Goal: Communication & Community: Answer question/provide support

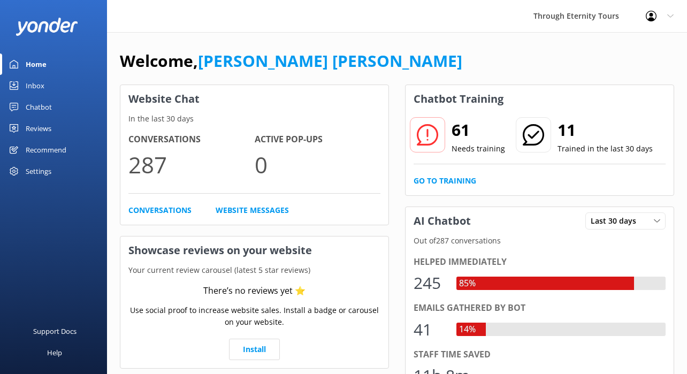
click at [37, 82] on div "Inbox" at bounding box center [35, 85] width 19 height 21
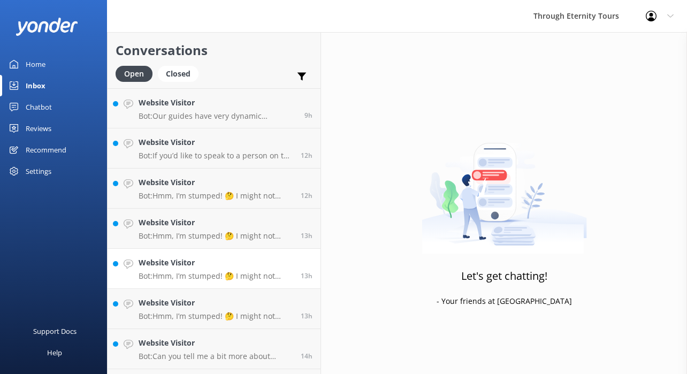
scroll to position [35, 0]
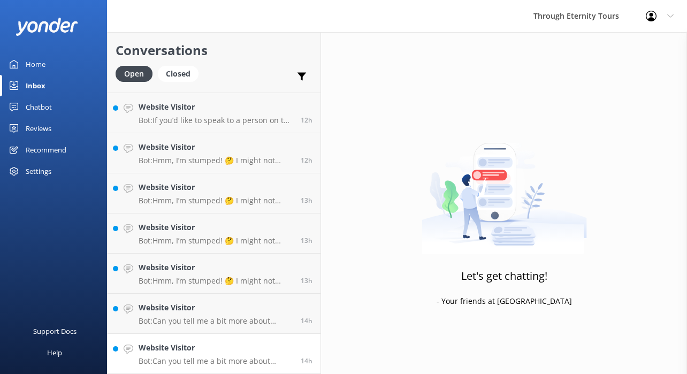
click at [190, 345] on h4 "Website Visitor" at bounding box center [216, 348] width 154 height 12
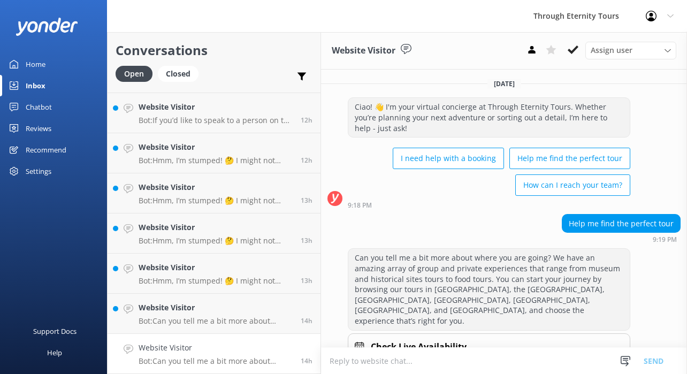
scroll to position [22, 0]
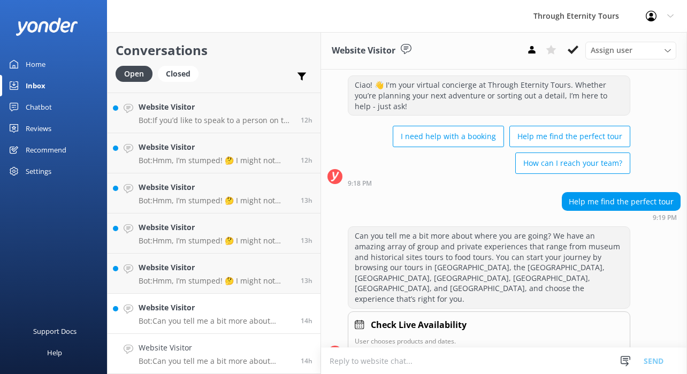
click at [185, 304] on h4 "Website Visitor" at bounding box center [216, 308] width 154 height 12
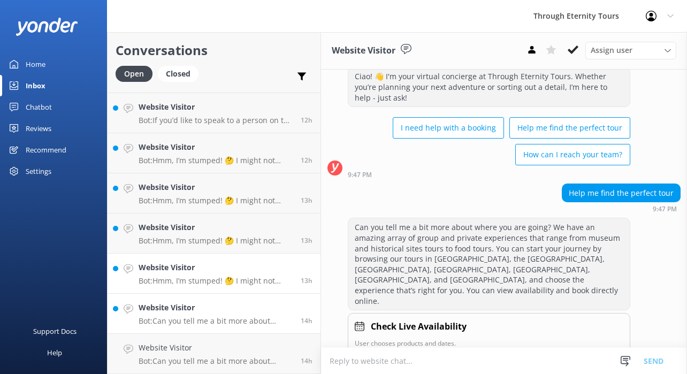
scroll to position [32, 0]
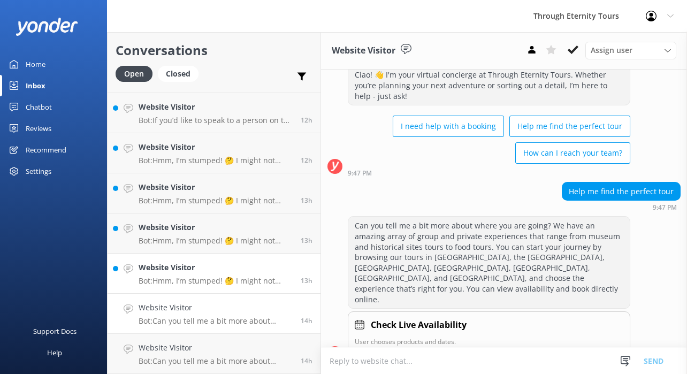
click at [221, 262] on h4 "Website Visitor" at bounding box center [216, 268] width 154 height 12
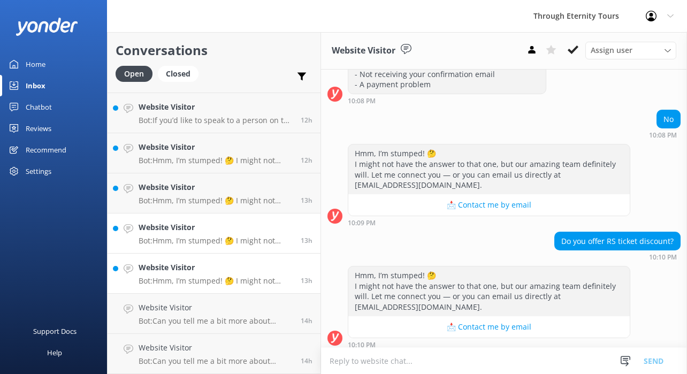
scroll to position [210, 0]
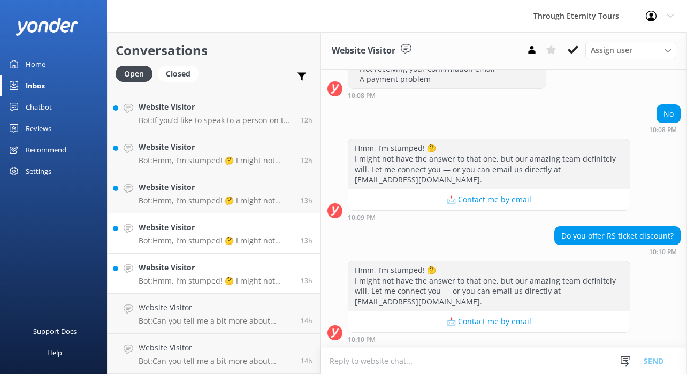
click at [247, 245] on p "Bot: Hmm, I’m stumped! 🤔 I might not have the answer to that one, but our amazi…" at bounding box center [216, 241] width 154 height 10
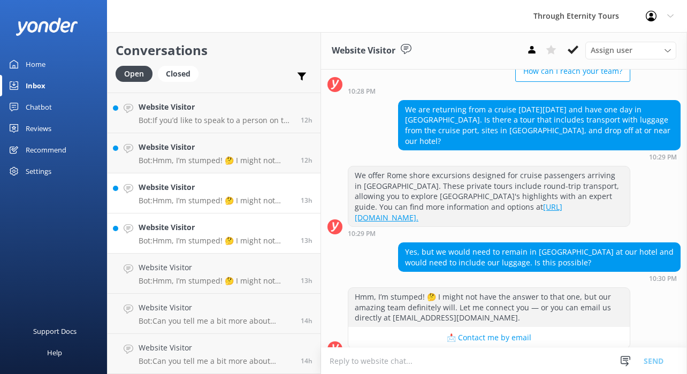
scroll to position [120, 0]
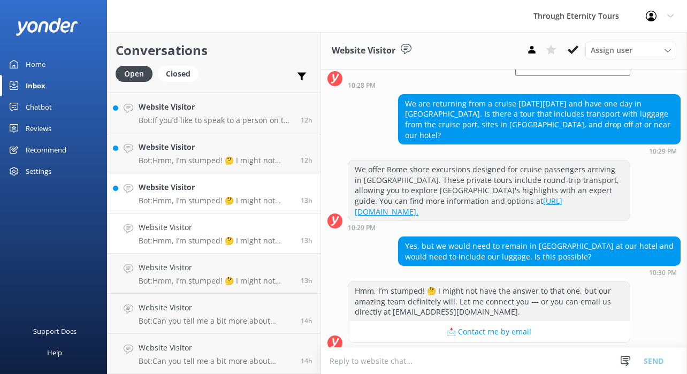
click at [239, 189] on h4 "Website Visitor" at bounding box center [216, 187] width 154 height 12
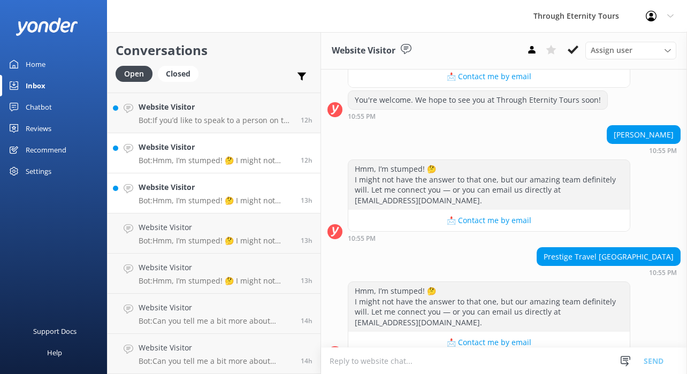
scroll to position [303, 0]
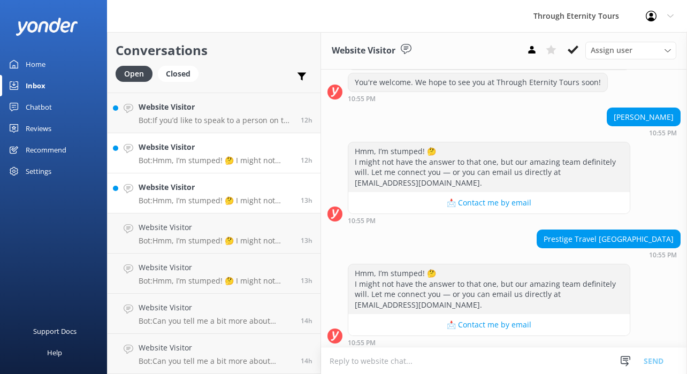
click at [233, 146] on h4 "Website Visitor" at bounding box center [216, 147] width 154 height 12
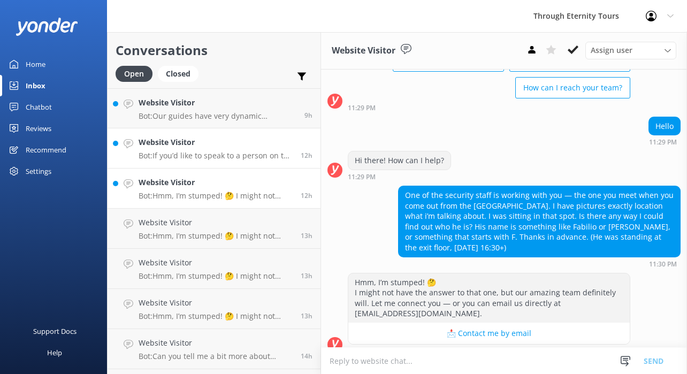
scroll to position [99, 0]
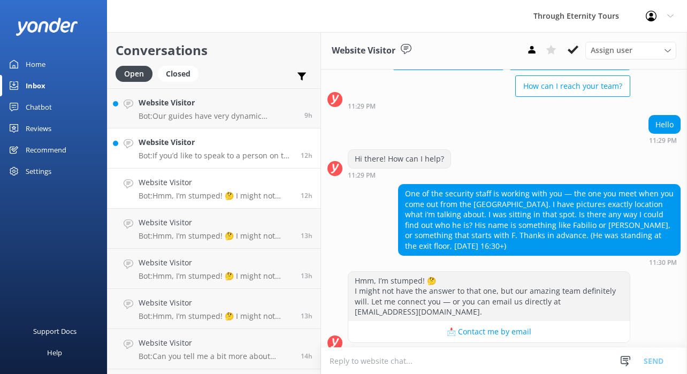
click at [198, 154] on p "Bot: If you’d like to speak to a person on the Through Eternity Tours team, ple…" at bounding box center [216, 156] width 154 height 10
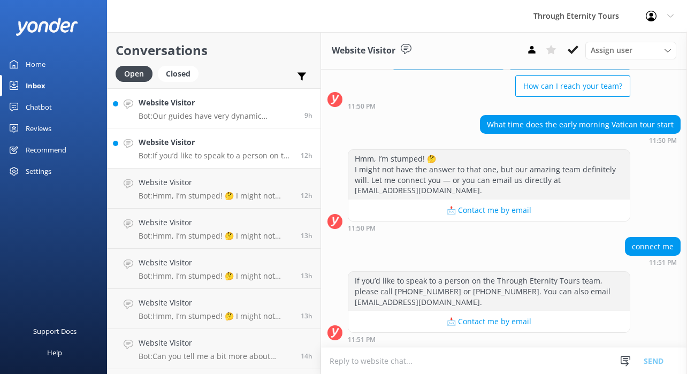
scroll to position [100, 0]
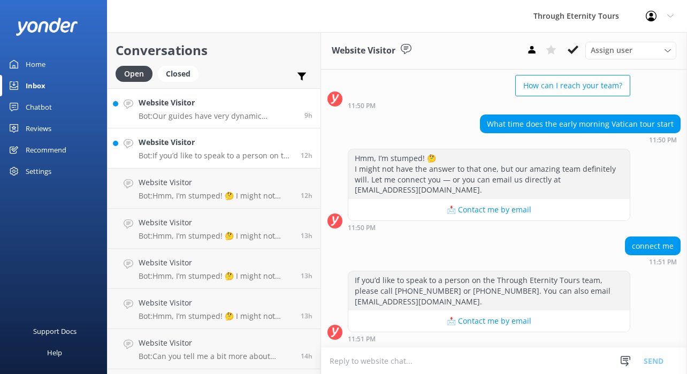
click at [194, 119] on p "Bot: Our guides have very dynamic schedules, and sometimes those schedules are …" at bounding box center [218, 116] width 158 height 10
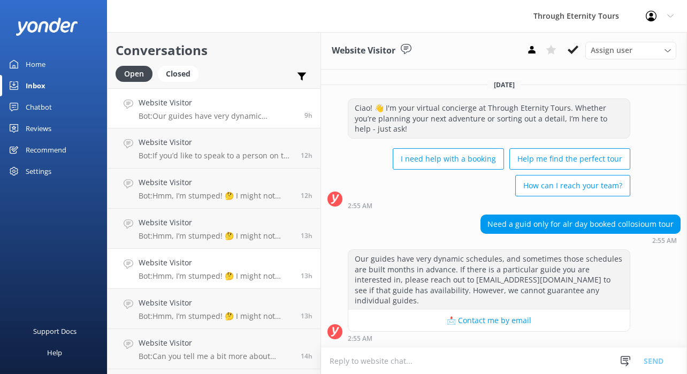
scroll to position [35, 0]
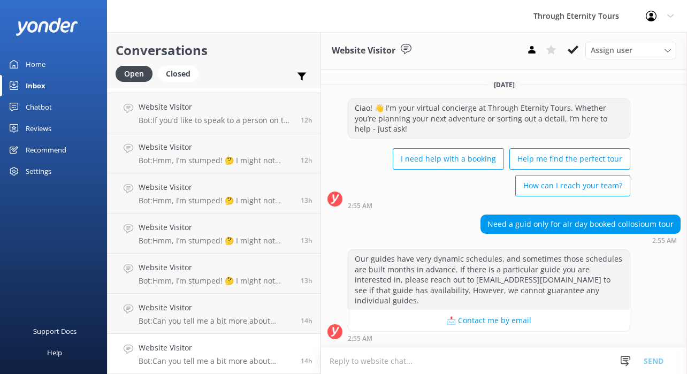
click at [225, 341] on link "Website Visitor Bot: Can you tell me a bit more about where you are going? We h…" at bounding box center [214, 354] width 213 height 40
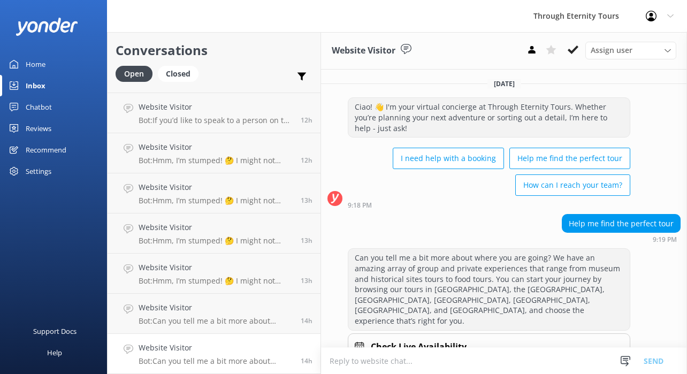
scroll to position [22, 0]
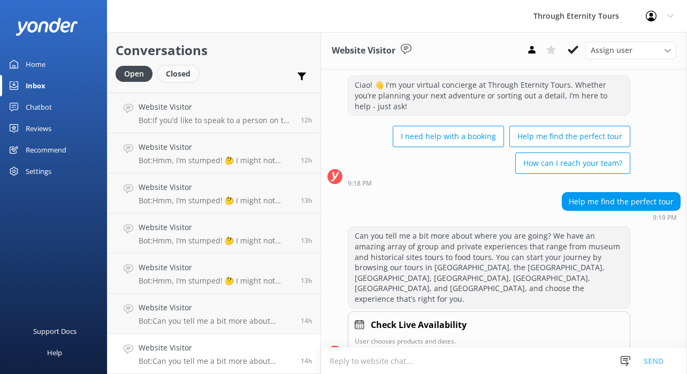
click at [184, 73] on div "Closed" at bounding box center [178, 74] width 41 height 16
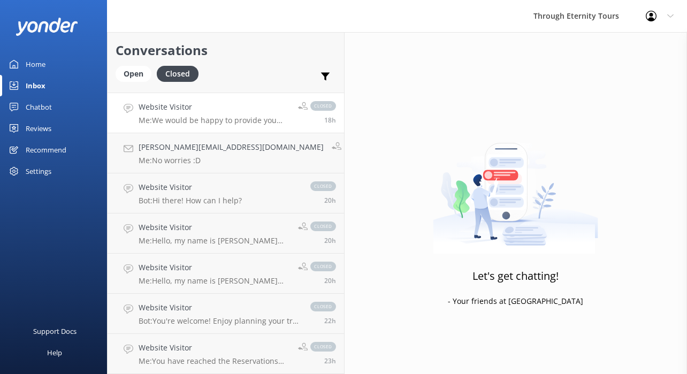
click at [201, 118] on p "Me: We would be happy to provide you with a quote for this transportation reque…" at bounding box center [214, 121] width 151 height 10
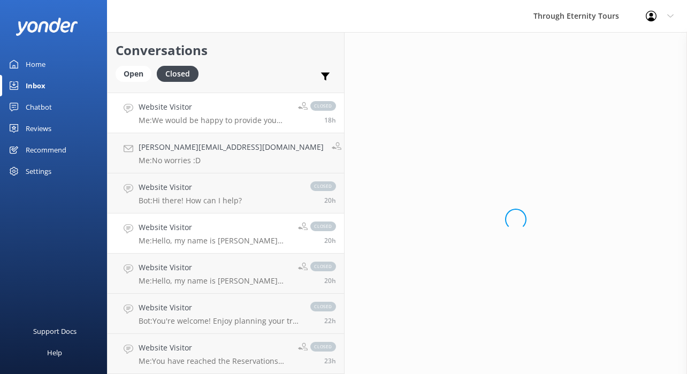
click at [190, 215] on link "Website Visitor Me: Hello, my name is [PERSON_NAME] from Through Eternity Tours…" at bounding box center [226, 233] width 236 height 40
click at [187, 254] on link "Website Visitor Me: Hello, my name is [PERSON_NAME] from Through Eternity Tours…" at bounding box center [226, 274] width 236 height 40
click at [188, 233] on div "Website Visitor Me: Hello, my name is [PERSON_NAME] from Through Eternity Tours…" at bounding box center [214, 234] width 151 height 24
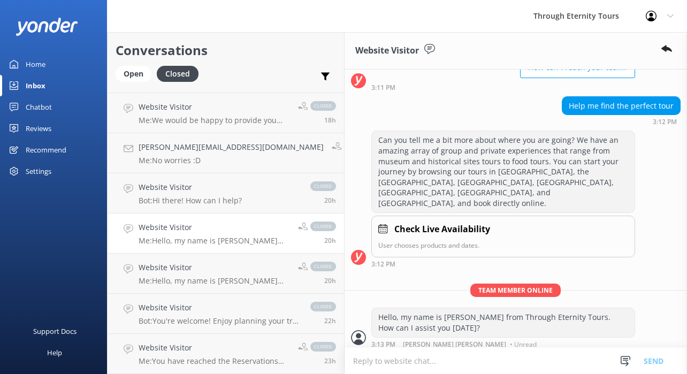
scroll to position [125, 0]
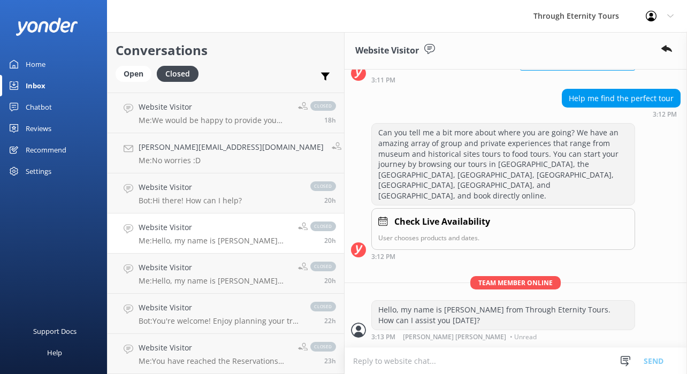
click at [452, 301] on div "Hello, my name is [PERSON_NAME] from Through Eternity Tours. How can I assist y…" at bounding box center [503, 315] width 263 height 28
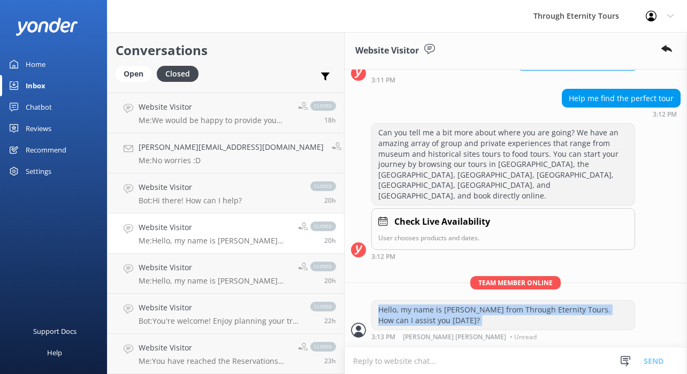
click at [452, 301] on div "Hello, my name is [PERSON_NAME] from Through Eternity Tours. How can I assist y…" at bounding box center [503, 315] width 263 height 28
copy div "Hello, my name is [PERSON_NAME] from Through Eternity Tours. How can I assist y…"
click at [130, 74] on div "Open" at bounding box center [134, 74] width 36 height 16
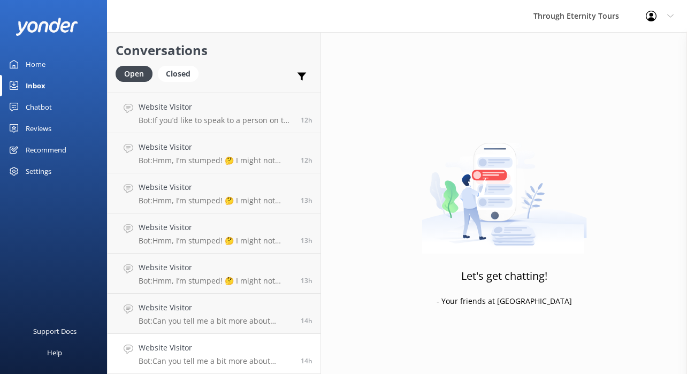
click at [195, 347] on h4 "Website Visitor" at bounding box center [216, 348] width 154 height 12
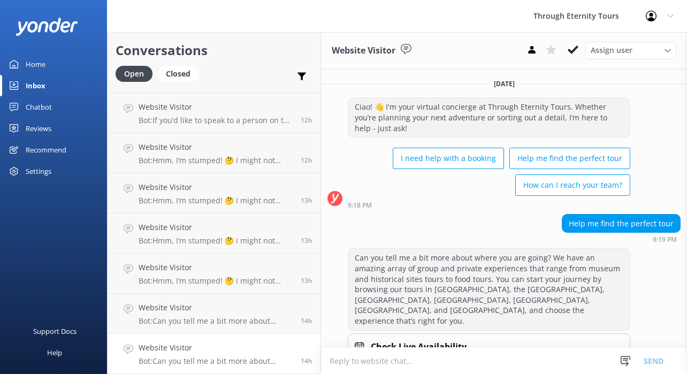
scroll to position [22, 0]
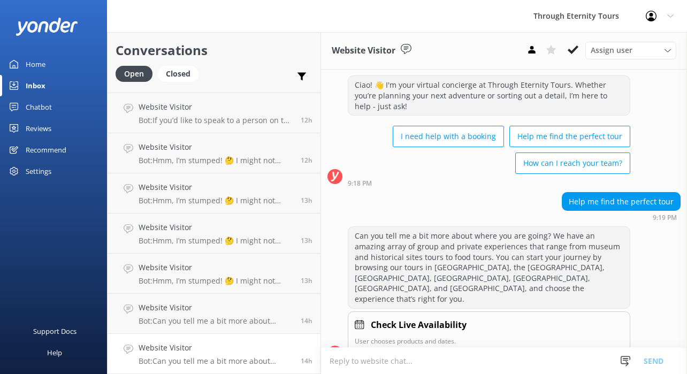
click at [438, 356] on textarea at bounding box center [504, 361] width 366 height 26
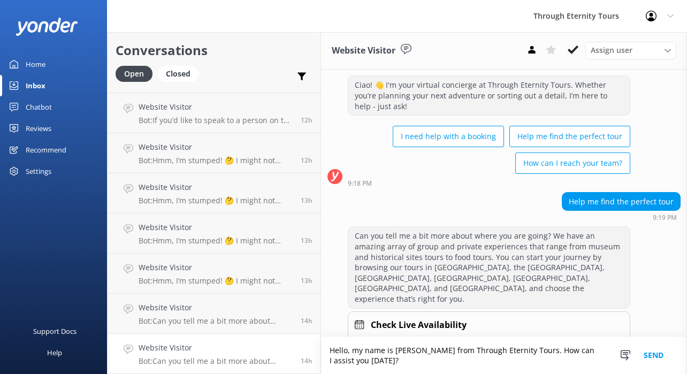
scroll to position [33, 0]
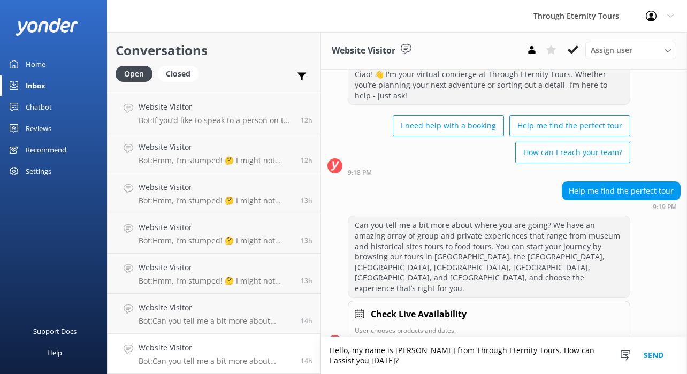
type textarea "Hello, my name is [PERSON_NAME] from Through Eternity Tours. How can I assist y…"
click at [652, 354] on button "Send" at bounding box center [653, 355] width 40 height 37
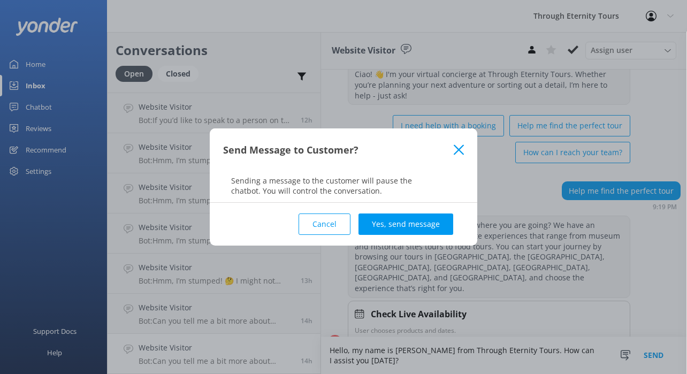
click at [358, 210] on div "Cancel Yes, send message" at bounding box center [343, 224] width 241 height 43
click at [370, 212] on div "Cancel Yes, send message" at bounding box center [343, 224] width 241 height 43
click at [372, 218] on button "Yes, send message" at bounding box center [405, 223] width 95 height 21
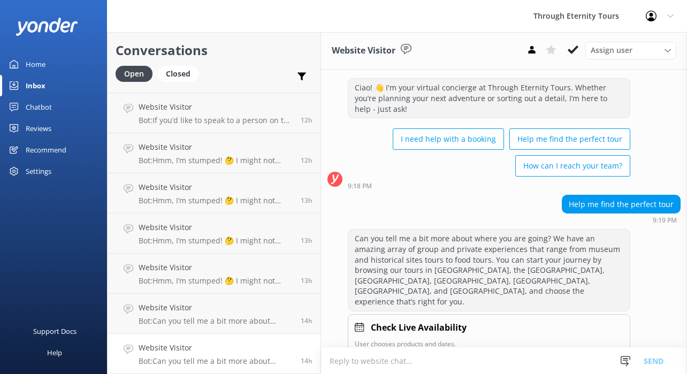
scroll to position [0, 0]
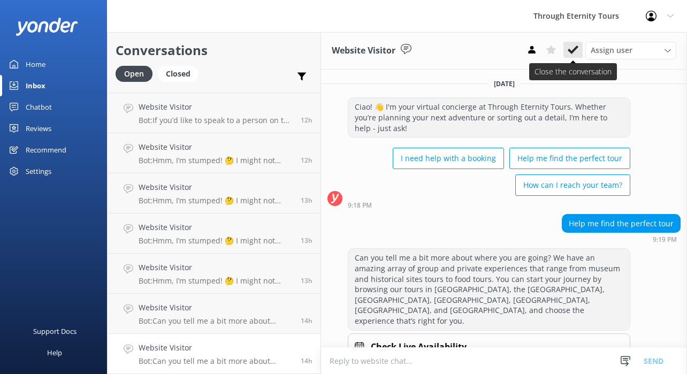
click at [578, 48] on icon at bounding box center [573, 49] width 11 height 11
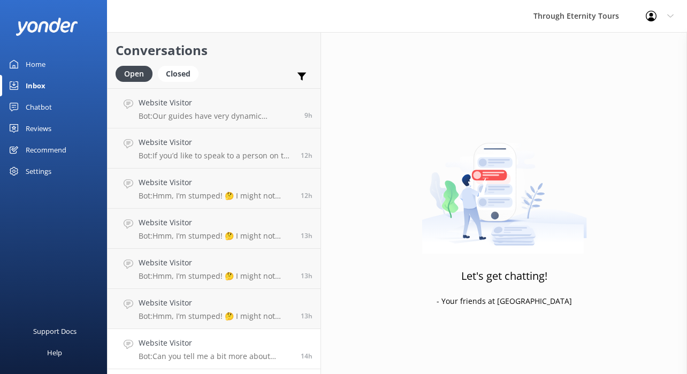
click at [247, 338] on h4 "Website Visitor" at bounding box center [216, 343] width 154 height 12
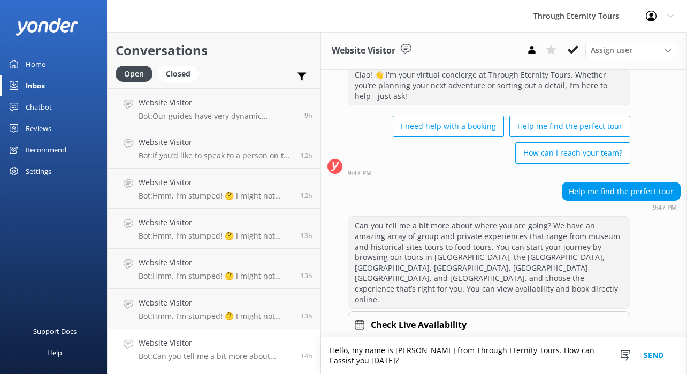
scroll to position [43, 0]
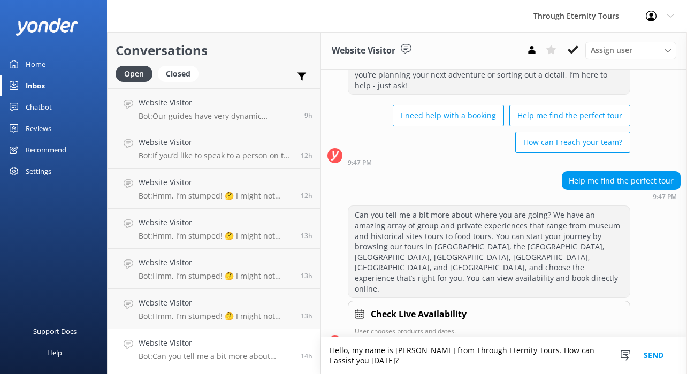
type textarea "Hello, my name is [PERSON_NAME] from Through Eternity Tours. How can I assist y…"
click at [654, 352] on button "Send" at bounding box center [653, 355] width 40 height 37
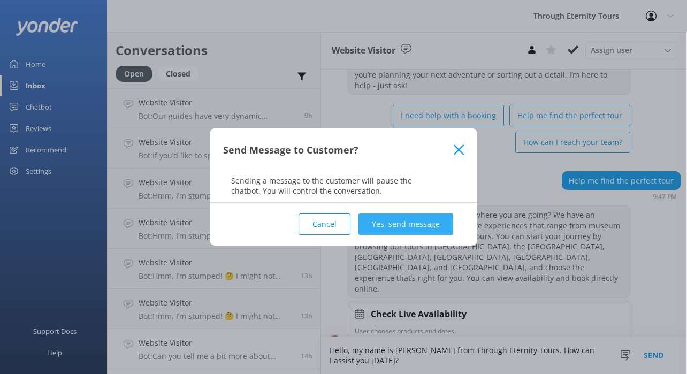
click at [450, 217] on button "Yes, send message" at bounding box center [405, 223] width 95 height 21
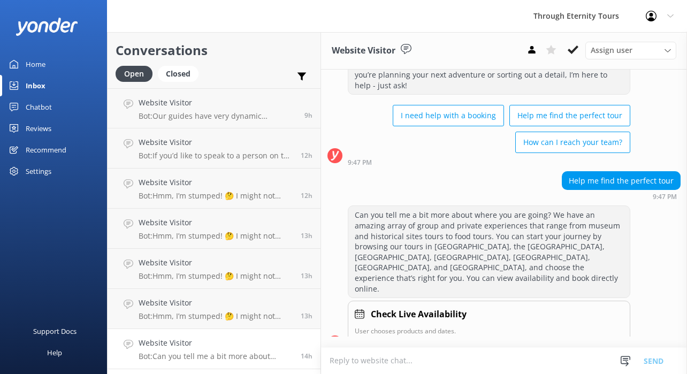
scroll to position [0, 0]
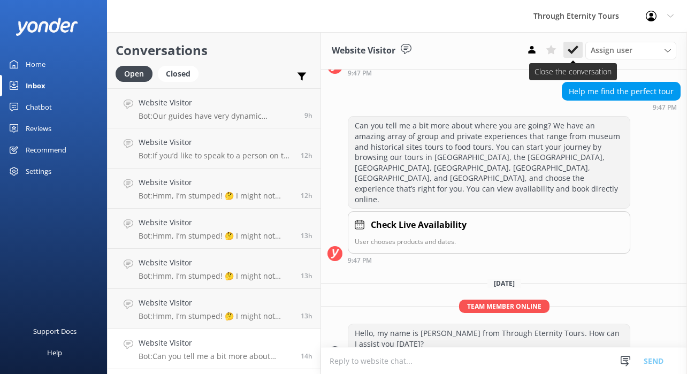
click at [575, 51] on icon at bounding box center [573, 49] width 11 height 11
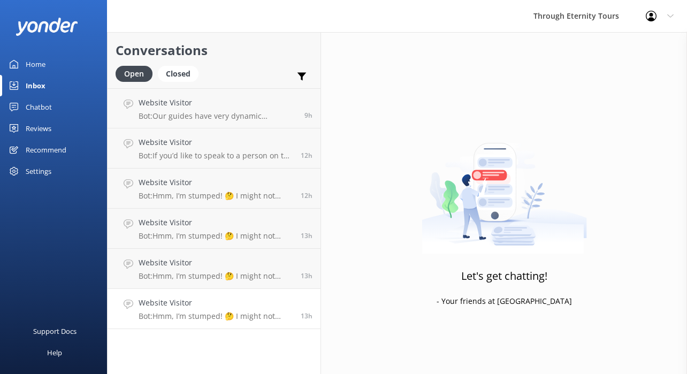
click at [238, 312] on p "Bot: Hmm, I’m stumped! 🤔 I might not have the answer to that one, but our amazi…" at bounding box center [216, 316] width 154 height 10
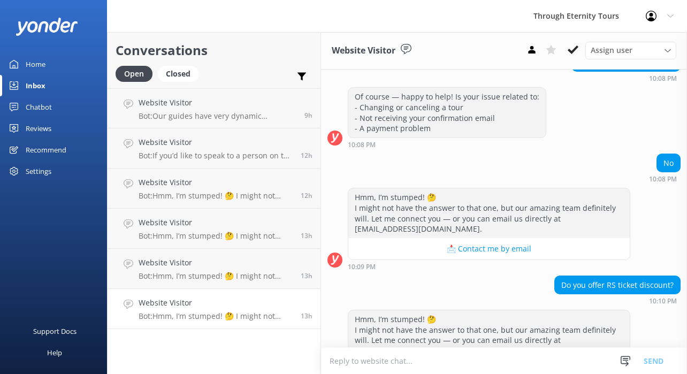
scroll to position [210, 0]
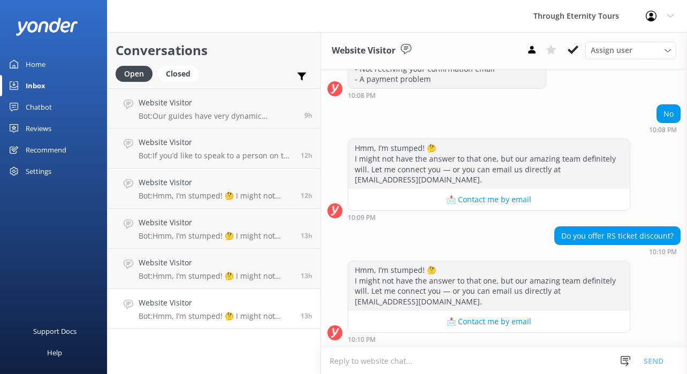
click at [375, 354] on textarea at bounding box center [504, 361] width 366 height 26
paste textarea "Hello, my name is [PERSON_NAME] from Through Eternity Tours. How can I assist y…"
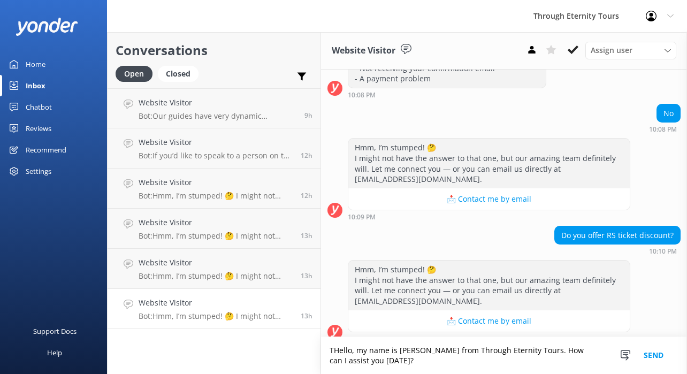
scroll to position [221, 0]
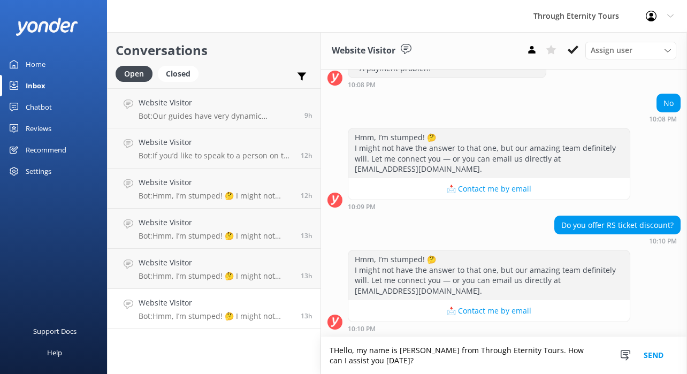
click at [334, 350] on textarea "THello, my name is [PERSON_NAME] from Through Eternity Tours. How can I assist …" at bounding box center [504, 355] width 366 height 37
drag, startPoint x: 356, startPoint y: 360, endPoint x: 524, endPoint y: 347, distance: 168.0
click at [524, 347] on textarea "Hello, my name is [PERSON_NAME] from Through Eternity Tours. How can I assist y…" at bounding box center [504, 355] width 366 height 37
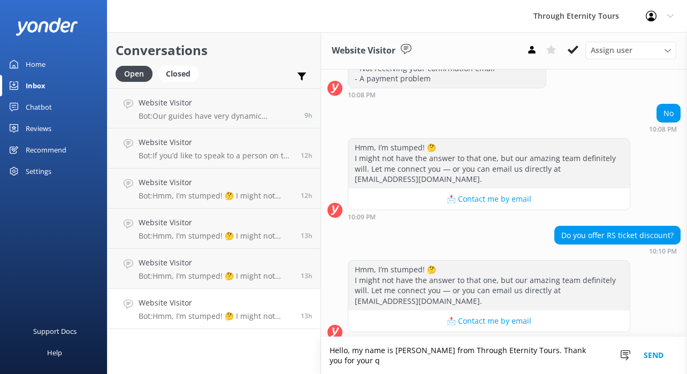
scroll to position [221, 0]
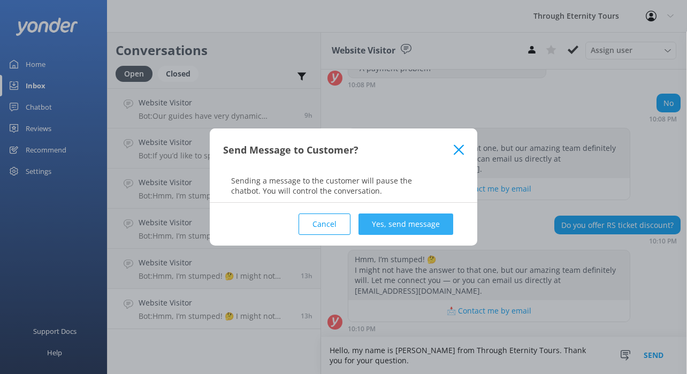
type textarea "Hello, my name is [PERSON_NAME] from Through Eternity Tours. Thank you for your…"
click at [443, 215] on button "Yes, send message" at bounding box center [405, 223] width 95 height 21
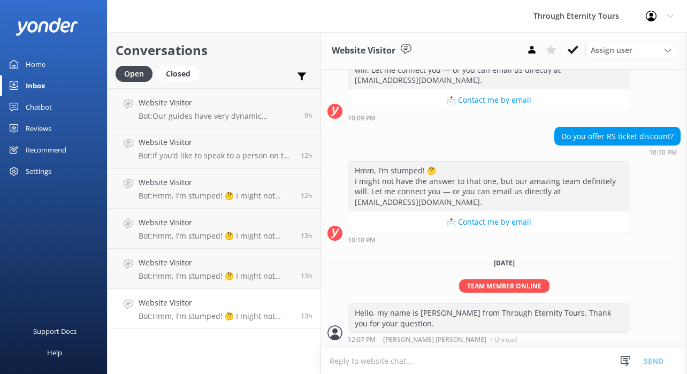
scroll to position [310, 0]
click at [395, 354] on textarea at bounding box center [504, 361] width 366 height 26
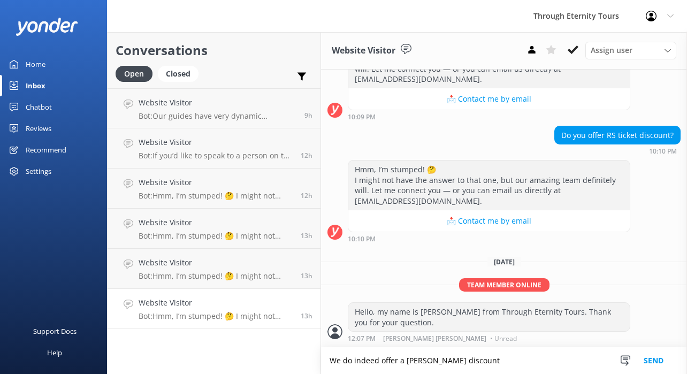
type textarea "We do indeed offer a [PERSON_NAME] discount"
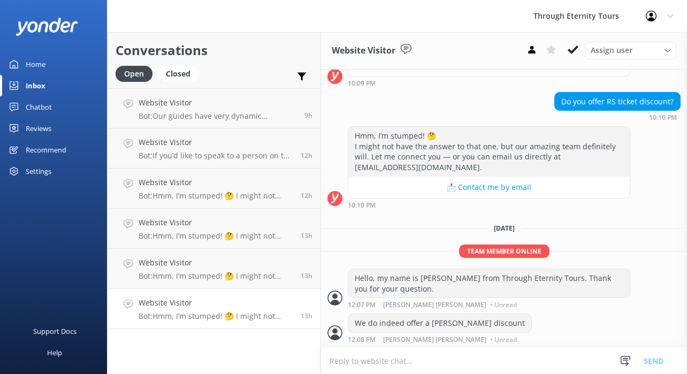
scroll to position [345, 0]
click at [392, 364] on textarea at bounding box center [504, 361] width 366 height 26
paste textarea "Hello, my name is [PERSON_NAME] from Through Eternity Tours. How can I assist y…"
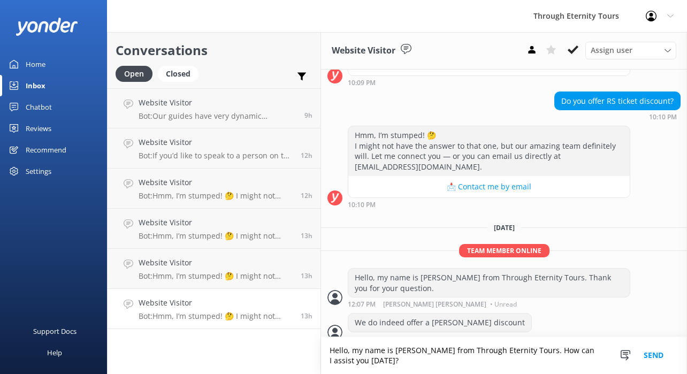
scroll to position [356, 0]
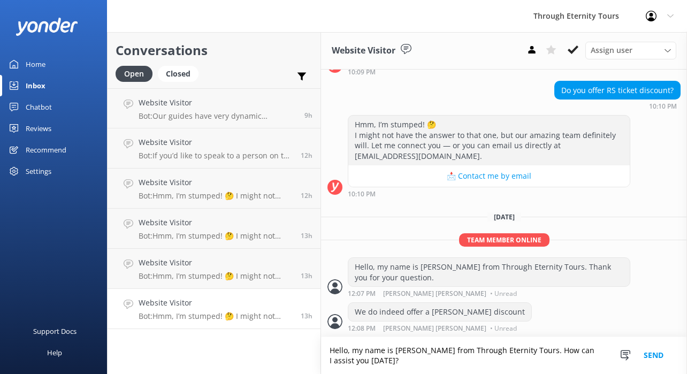
drag, startPoint x: 524, startPoint y: 347, endPoint x: 281, endPoint y: 348, distance: 242.9
click at [281, 348] on div "Conversations Open Closed Important Assigned to me Unassigned Website Visitor B…" at bounding box center [397, 203] width 580 height 342
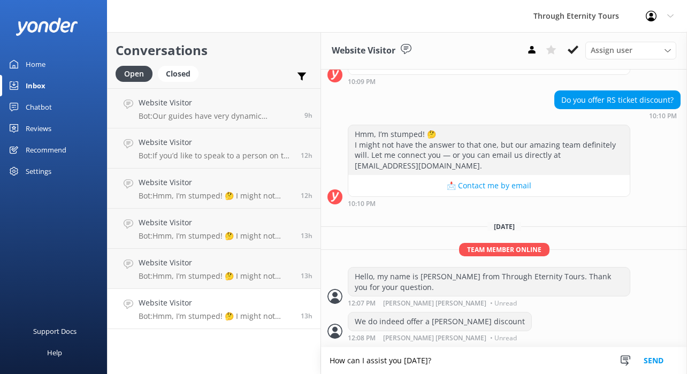
scroll to position [346, 0]
drag, startPoint x: 345, startPoint y: 362, endPoint x: 317, endPoint y: 362, distance: 27.8
click at [317, 362] on div "Conversations Open Closed Important Assigned to me Unassigned Website Visitor B…" at bounding box center [397, 203] width 580 height 342
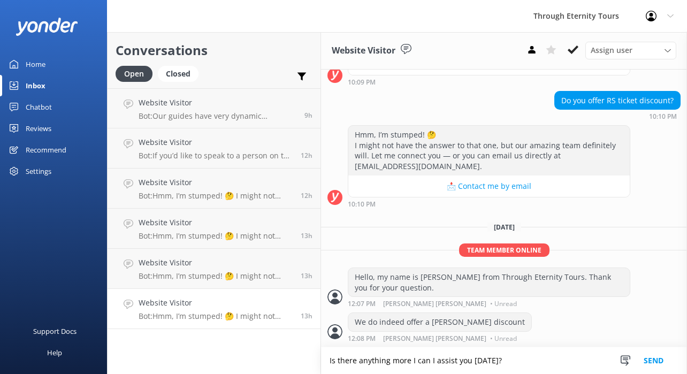
drag, startPoint x: 431, startPoint y: 363, endPoint x: 424, endPoint y: 363, distance: 7.5
click at [424, 363] on textarea "Is there anything more I can I assist you [DATE]?" at bounding box center [504, 360] width 366 height 27
click at [448, 362] on textarea "Is there anything more I can assist you [DATE]?" at bounding box center [504, 360] width 366 height 27
type textarea "Is there anything more I can assist with you [DATE]?"
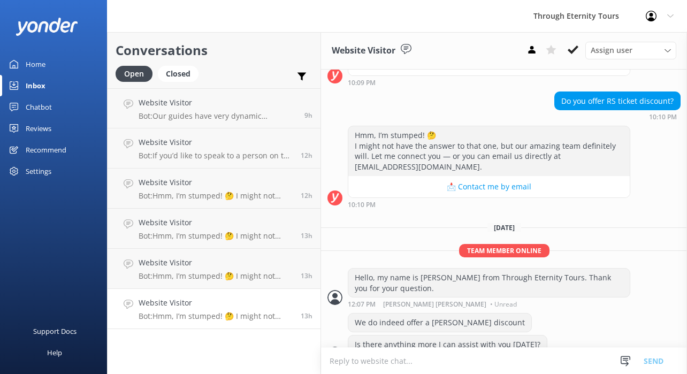
scroll to position [367, 0]
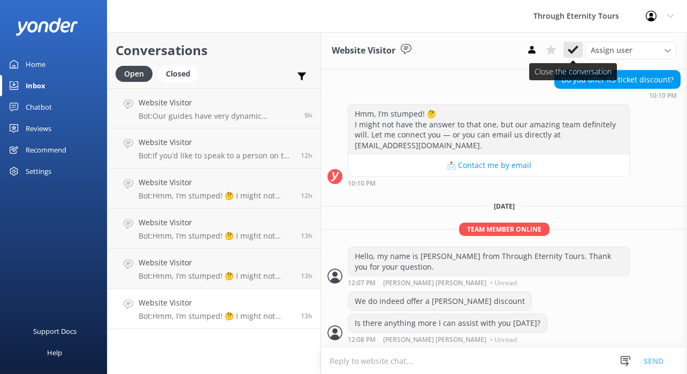
click at [569, 48] on icon at bounding box center [573, 49] width 11 height 11
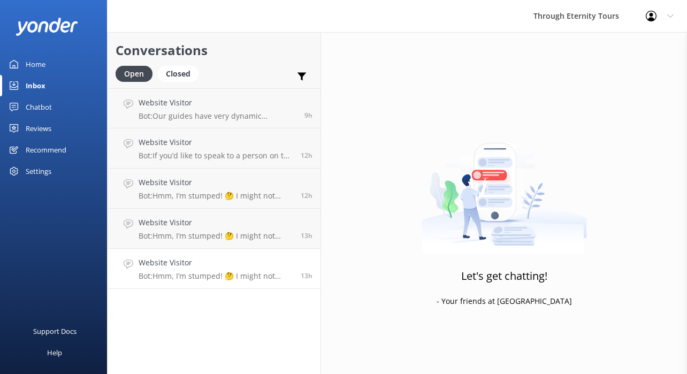
click at [186, 272] on p "Bot: Hmm, I’m stumped! 🤔 I might not have the answer to that one, but our amazi…" at bounding box center [216, 276] width 154 height 10
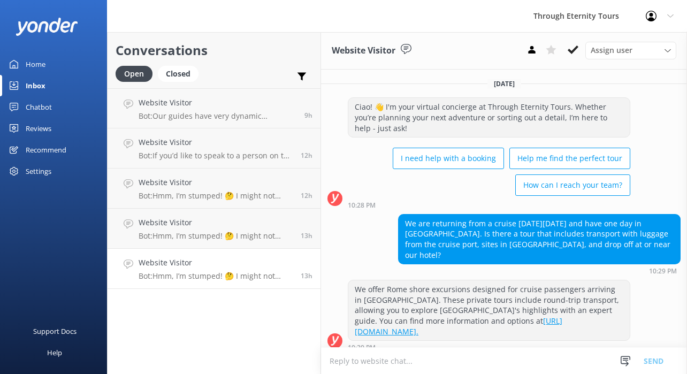
scroll to position [120, 0]
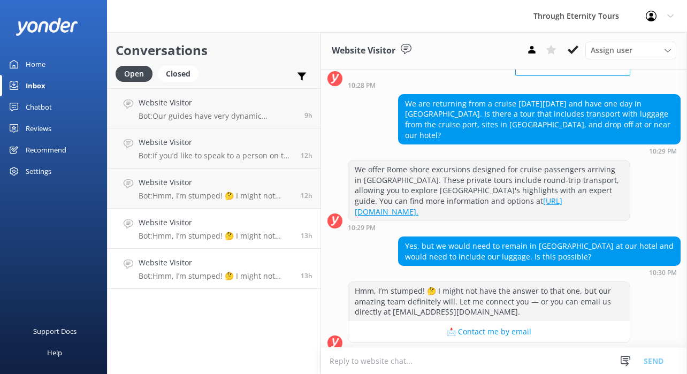
click at [184, 223] on h4 "Website Visitor" at bounding box center [216, 223] width 154 height 12
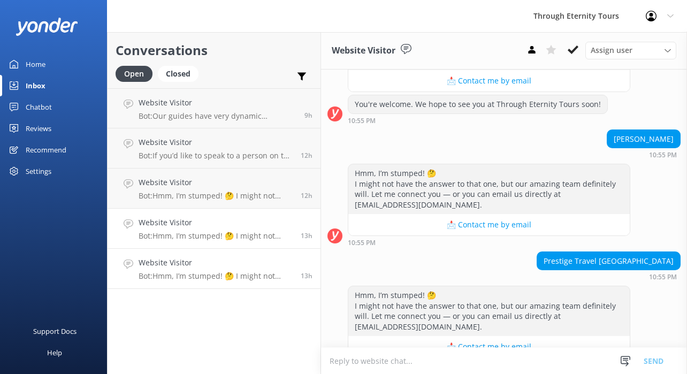
scroll to position [307, 0]
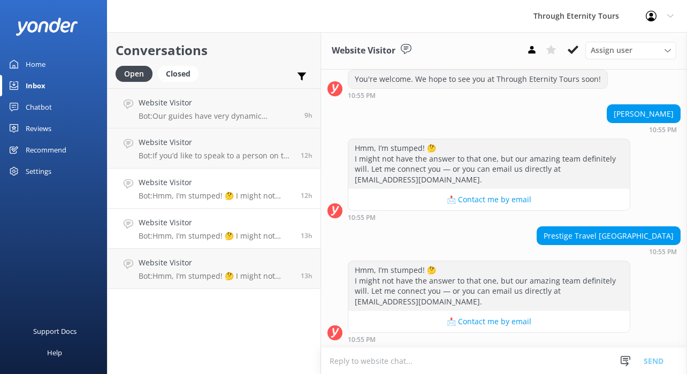
click at [170, 194] on p "Bot: Hmm, I’m stumped! 🤔 I might not have the answer to that one, but our amazi…" at bounding box center [216, 196] width 154 height 10
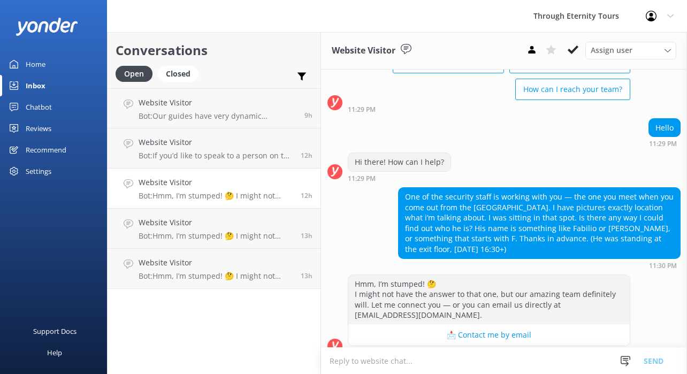
scroll to position [99, 0]
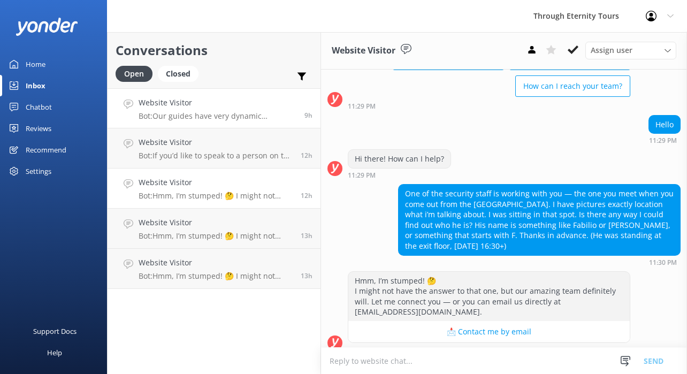
click at [229, 121] on link "Website Visitor Bot: Our guides have very dynamic schedules, and sometimes thos…" at bounding box center [214, 108] width 213 height 40
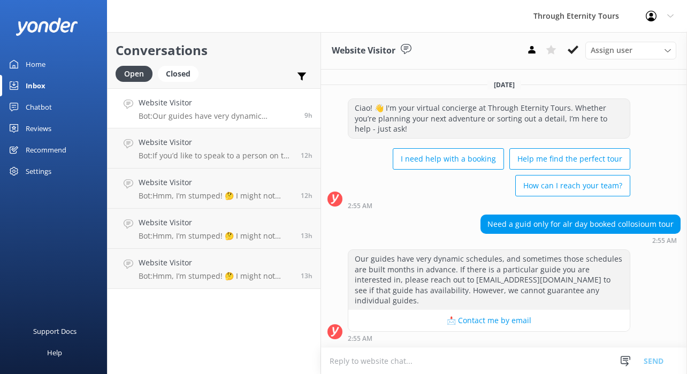
click at [455, 361] on textarea at bounding box center [504, 361] width 366 height 26
click at [169, 151] on p "Bot: If you’d like to speak to a person on the Through Eternity Tours team, ple…" at bounding box center [216, 156] width 154 height 10
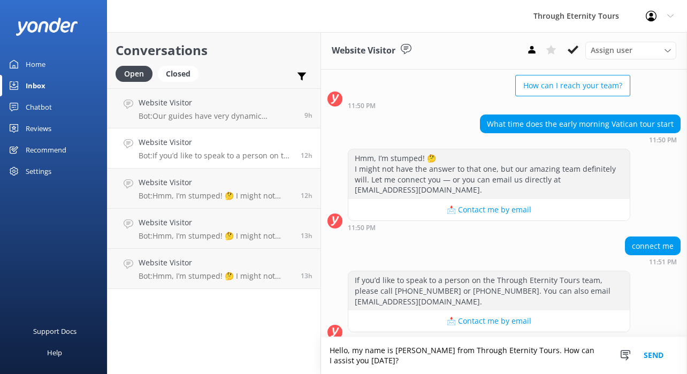
scroll to position [110, 0]
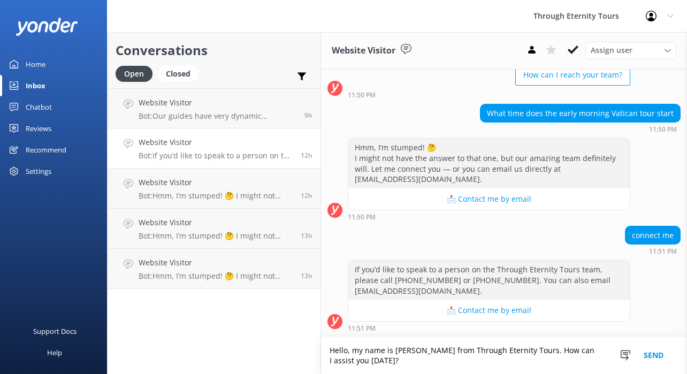
click at [366, 357] on textarea "Hello, my name is [PERSON_NAME] from Through Eternity Tours. How can I assist y…" at bounding box center [504, 355] width 366 height 37
drag, startPoint x: 366, startPoint y: 357, endPoint x: 523, endPoint y: 350, distance: 156.9
click at [523, 350] on textarea "Hello, my name is [PERSON_NAME] from Through Eternity Tours. How can I assist y…" at bounding box center [504, 355] width 366 height 37
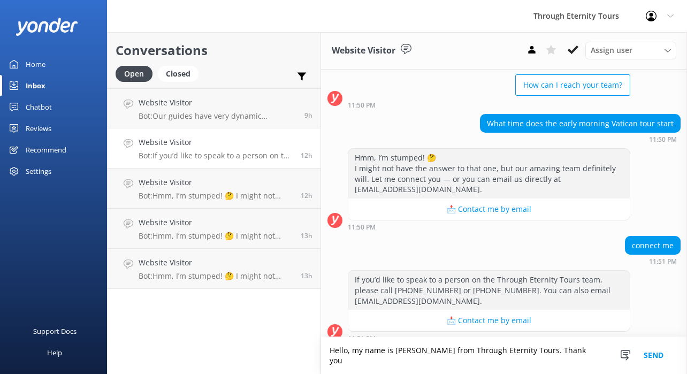
click at [575, 360] on textarea "Hello, my name is [PERSON_NAME] from Through Eternity Tours. Thank you" at bounding box center [504, 355] width 366 height 37
click at [386, 217] on button "📩 Contact me by email" at bounding box center [488, 209] width 281 height 21
click at [572, 362] on textarea "Hello, my name is [PERSON_NAME] from Through Eternity Tours. Thank you" at bounding box center [504, 355] width 366 height 37
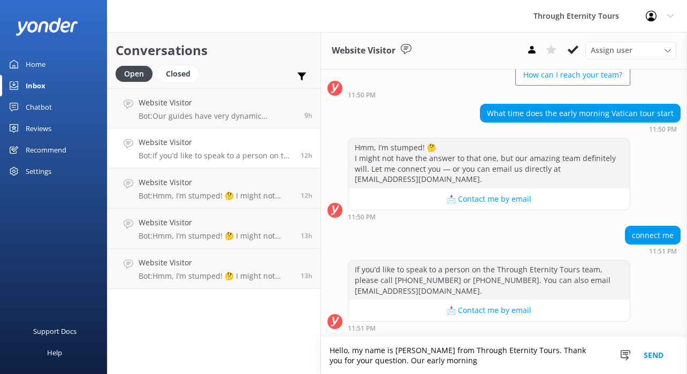
type textarea "Hello, my name is [PERSON_NAME] from Through Eternity Tours. Thank you for your…"
click at [432, 363] on textarea "Hello, my name is [PERSON_NAME] from Through Eternity Tours. Thank you for your…" at bounding box center [504, 355] width 366 height 37
click at [223, 271] on p "Bot: Hmm, I’m stumped! 🤔 I might not have the answer to that one, but our amazi…" at bounding box center [216, 276] width 154 height 10
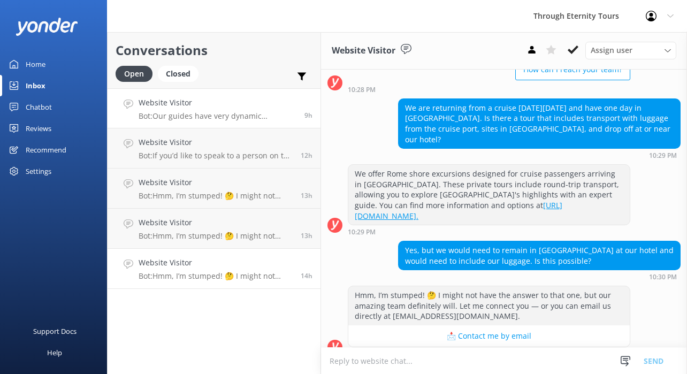
scroll to position [120, 0]
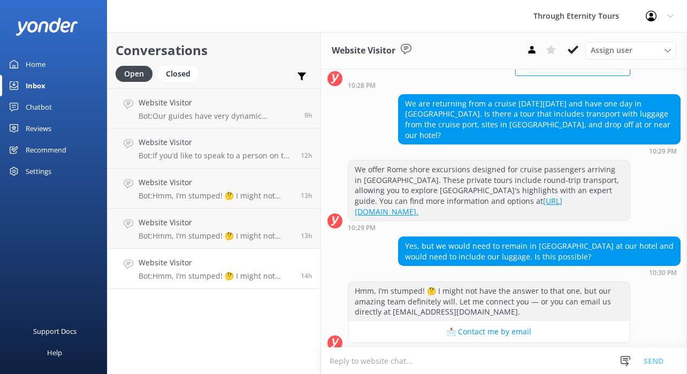
click at [217, 82] on div "Open Closed Important Assigned to me Unassigned" at bounding box center [214, 79] width 197 height 26
click at [221, 104] on h4 "Website Visitor" at bounding box center [218, 103] width 158 height 12
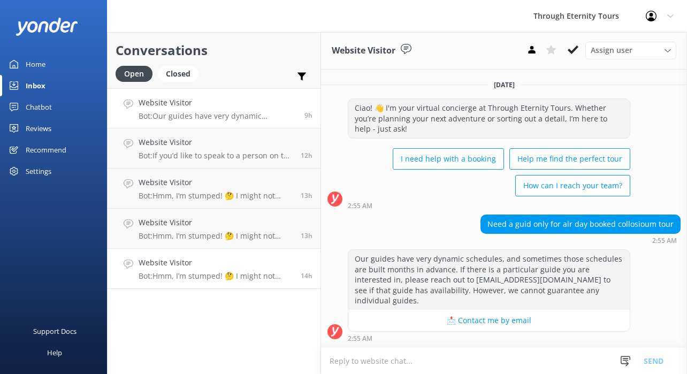
click at [204, 263] on h4 "Website Visitor" at bounding box center [216, 263] width 154 height 12
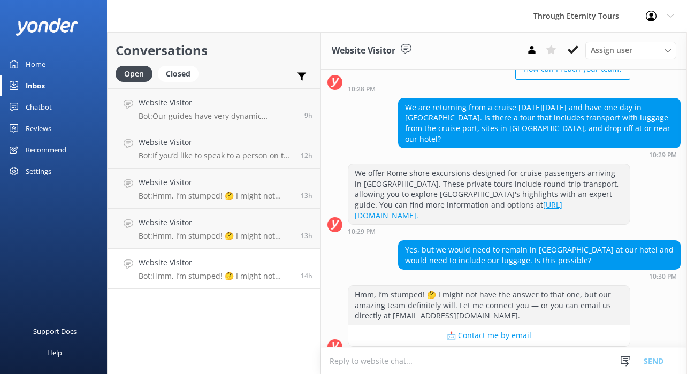
scroll to position [120, 0]
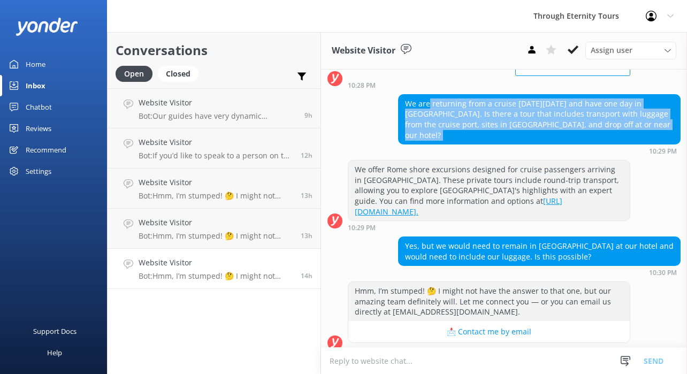
drag, startPoint x: 430, startPoint y: 104, endPoint x: 419, endPoint y: 134, distance: 31.6
click at [419, 134] on div "We are returning from a cruise [DATE][DATE] and have one day in [GEOGRAPHIC_DAT…" at bounding box center [539, 124] width 283 height 60
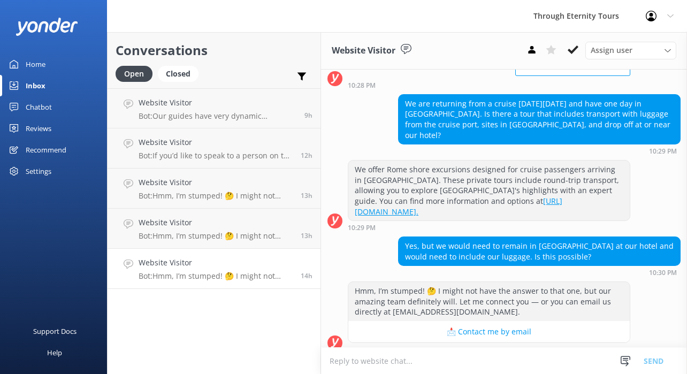
click at [377, 357] on textarea at bounding box center [504, 361] width 366 height 26
paste textarea "Hello, my name is [PERSON_NAME] from Through Eternity Tours. How can I assist y…"
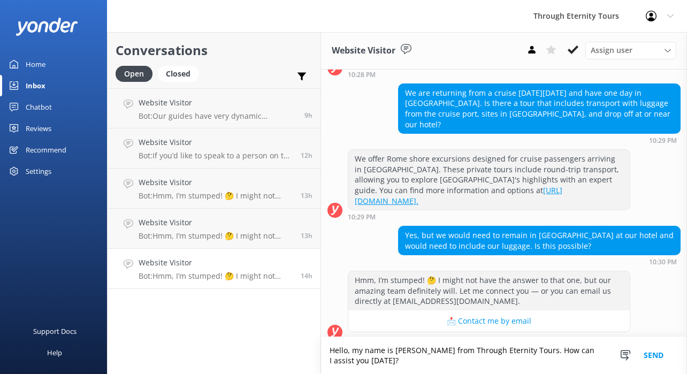
scroll to position [0, 0]
drag, startPoint x: 396, startPoint y: 362, endPoint x: 524, endPoint y: 353, distance: 128.2
click at [524, 353] on textarea "Hello, my name is [PERSON_NAME] from Through Eternity Tours. How can I assist y…" at bounding box center [504, 355] width 366 height 37
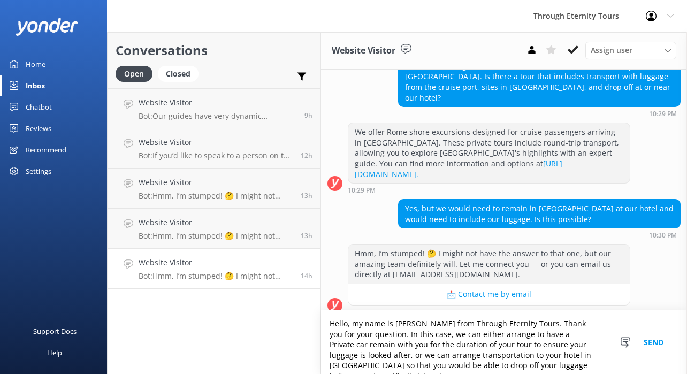
scroll to position [7, 0]
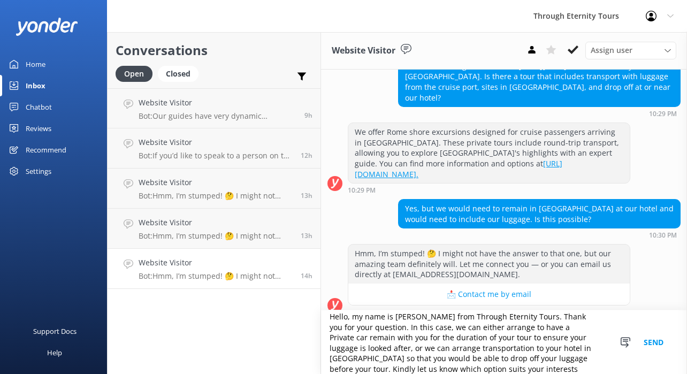
click at [474, 347] on textarea "Hello, my name is [PERSON_NAME] from Through Eternity Tours. Thank you for your…" at bounding box center [504, 342] width 366 height 64
click at [527, 350] on textarea "Hello, my name is [PERSON_NAME] from Through Eternity Tours. Thank you for your…" at bounding box center [504, 342] width 366 height 64
click at [478, 368] on textarea "Hello, my name is [PERSON_NAME] from Through Eternity Tours. Thank you for your…" at bounding box center [504, 342] width 366 height 64
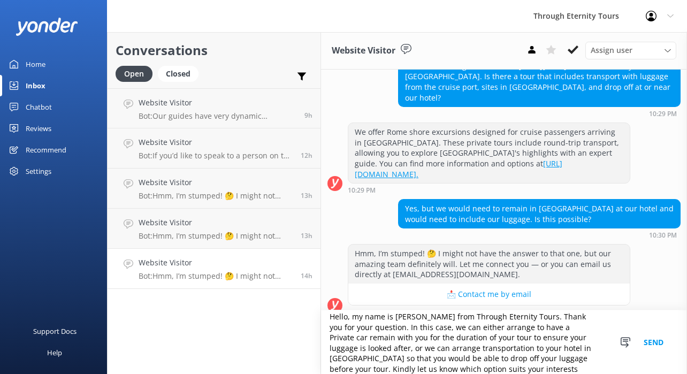
drag, startPoint x: 476, startPoint y: 368, endPoint x: 407, endPoint y: 329, distance: 79.3
click at [407, 329] on textarea "Hello, my name is [PERSON_NAME] from Through Eternity Tours. Thank you for your…" at bounding box center [504, 342] width 366 height 64
paste textarea "We can either arrange for a private car to remain with you for the duration of …"
click at [411, 324] on textarea "Hello, my name is [PERSON_NAME] from Through Eternity Tours. Thank you for your…" at bounding box center [504, 342] width 366 height 64
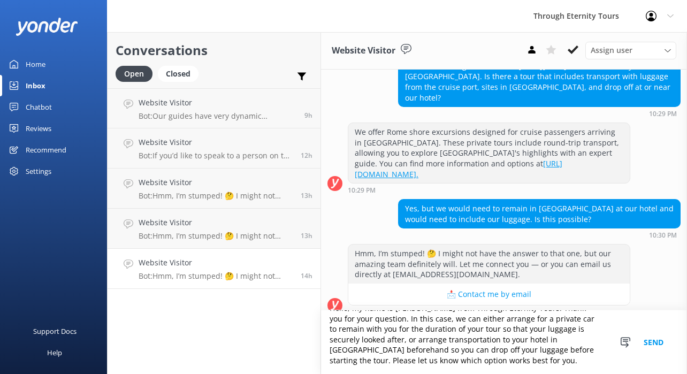
scroll to position [26, 0]
click at [506, 357] on textarea "Hello, my name is [PERSON_NAME] from Through Eternity Tours. Thank you for your…" at bounding box center [504, 342] width 366 height 64
type textarea "Hello, my name is [PERSON_NAME] from Through Eternity Tours. Thank you for your…"
click at [648, 337] on button "Send" at bounding box center [653, 342] width 40 height 64
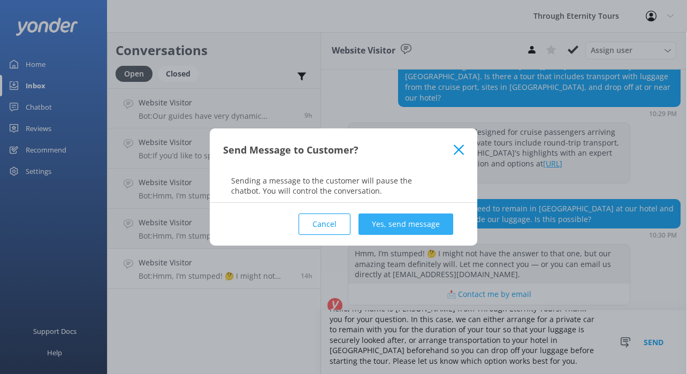
click at [398, 224] on button "Yes, send message" at bounding box center [405, 223] width 95 height 21
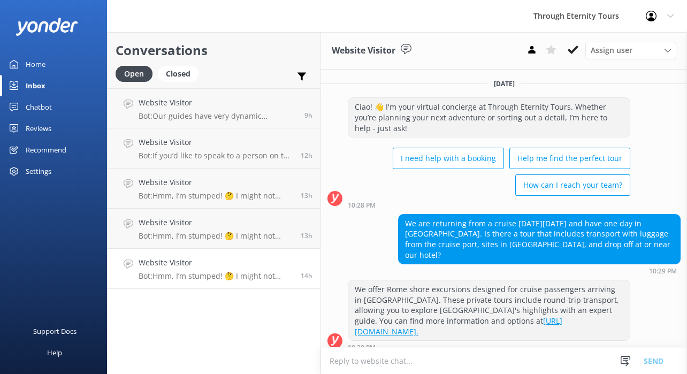
scroll to position [262, 0]
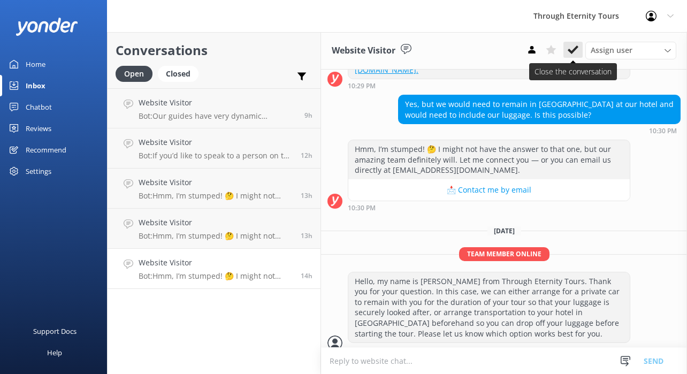
click at [577, 47] on use at bounding box center [573, 49] width 11 height 9
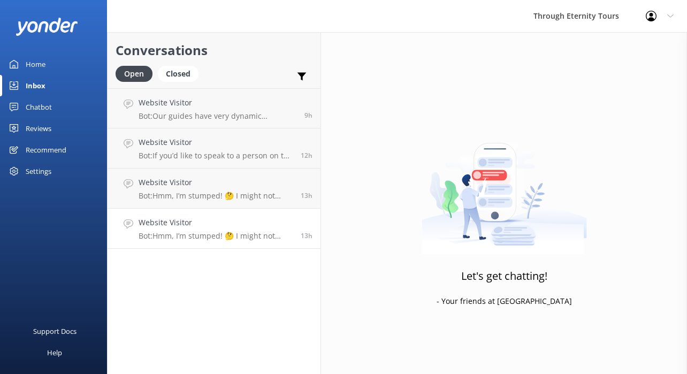
click at [214, 230] on div "Website Visitor Bot: Hmm, I’m stumped! 🤔 I might not have the answer to that on…" at bounding box center [216, 229] width 154 height 24
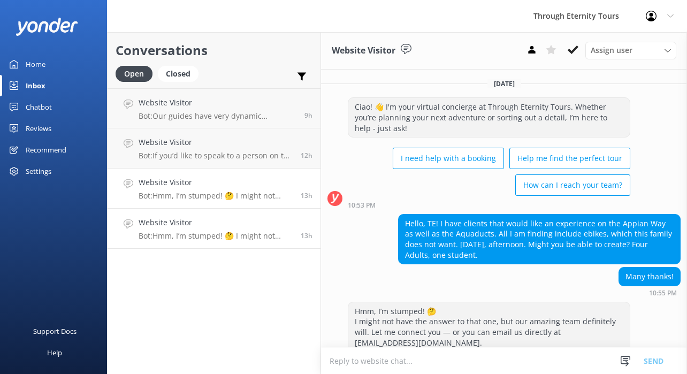
click at [222, 204] on link "Website Visitor Bot: Hmm, I’m stumped! 🤔 I might not have the answer to that on…" at bounding box center [214, 189] width 213 height 40
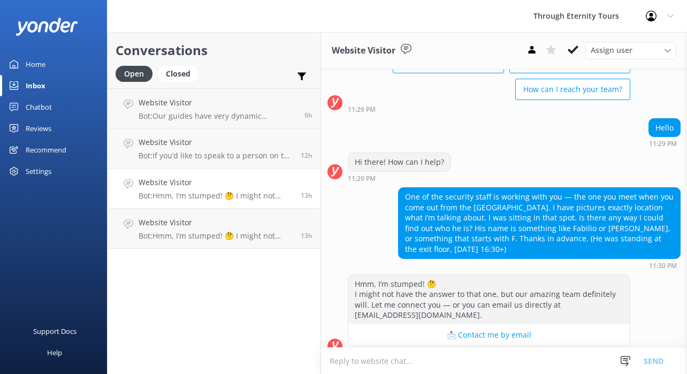
scroll to position [99, 0]
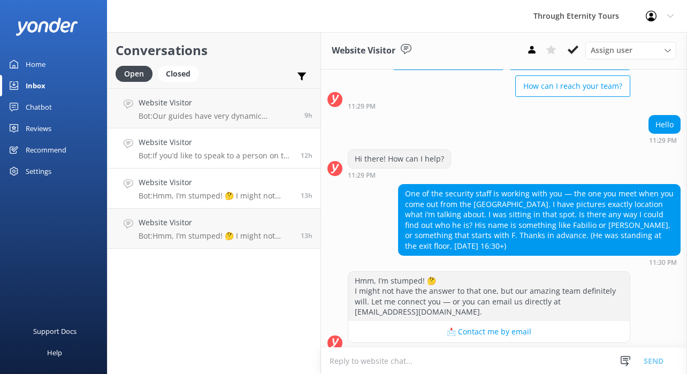
click at [241, 147] on h4 "Website Visitor" at bounding box center [216, 142] width 154 height 12
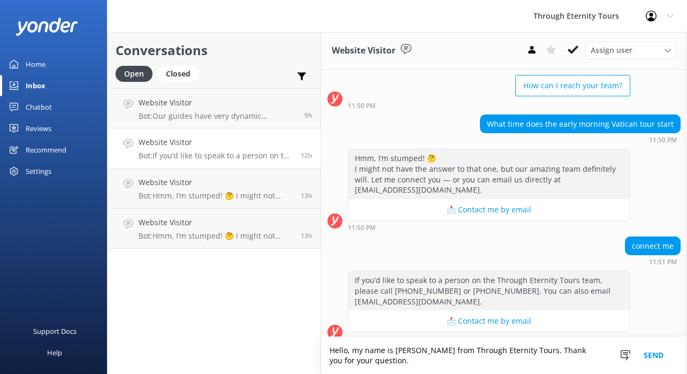
scroll to position [110, 0]
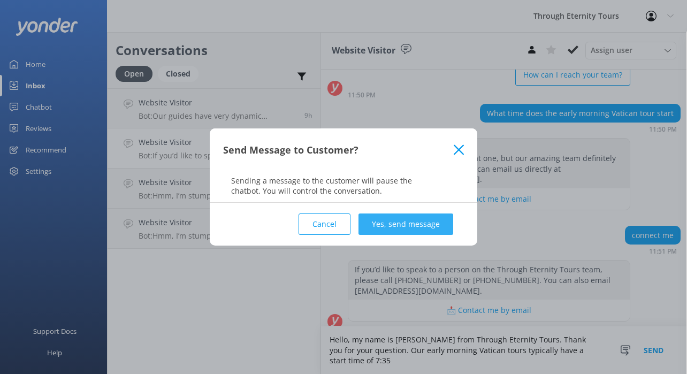
type textarea "Hello, my name is [PERSON_NAME] from Through Eternity Tours. Thank you for your…"
click at [400, 224] on button "Yes, send message" at bounding box center [405, 223] width 95 height 21
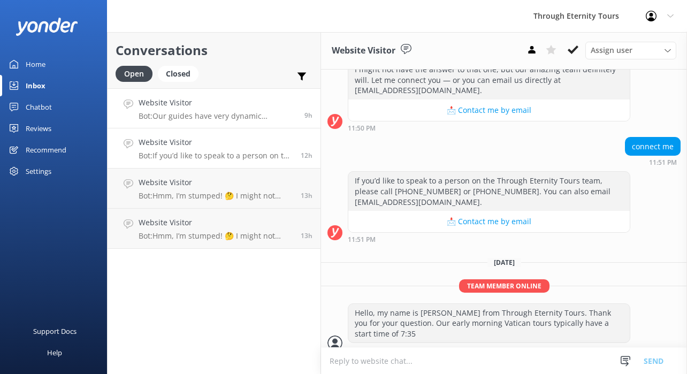
scroll to position [200, 0]
click at [182, 75] on div "Closed" at bounding box center [178, 74] width 41 height 16
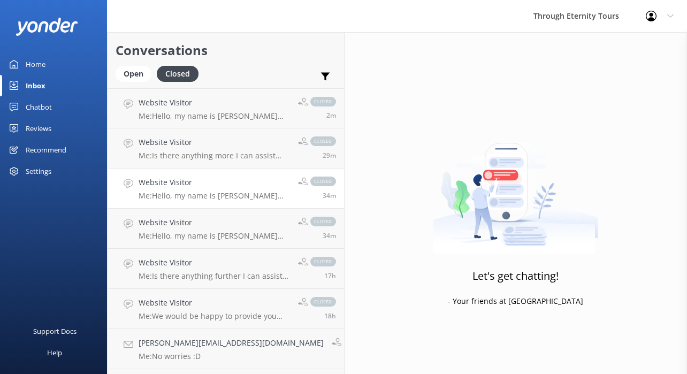
click at [211, 181] on h4 "Website Visitor" at bounding box center [214, 183] width 151 height 12
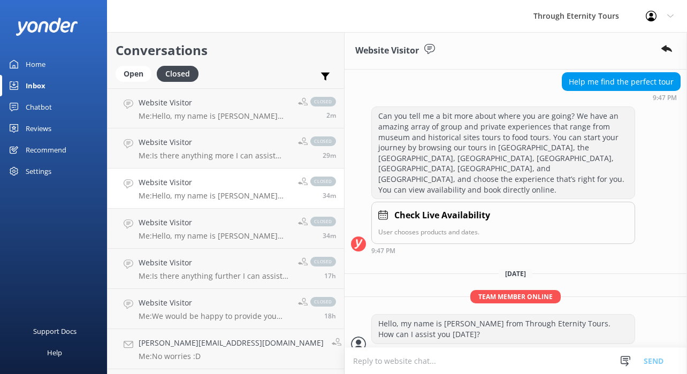
scroll to position [156, 0]
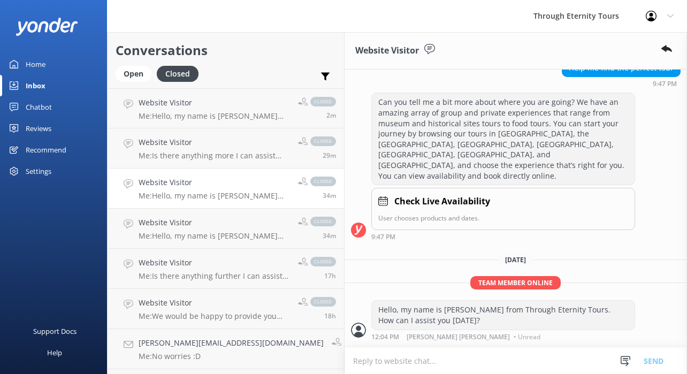
click at [186, 193] on p "Me: Hello, my name is [PERSON_NAME] from Through Eternity Tours. How can I assi…" at bounding box center [214, 196] width 151 height 10
click at [200, 220] on h4 "Website Visitor" at bounding box center [214, 223] width 151 height 12
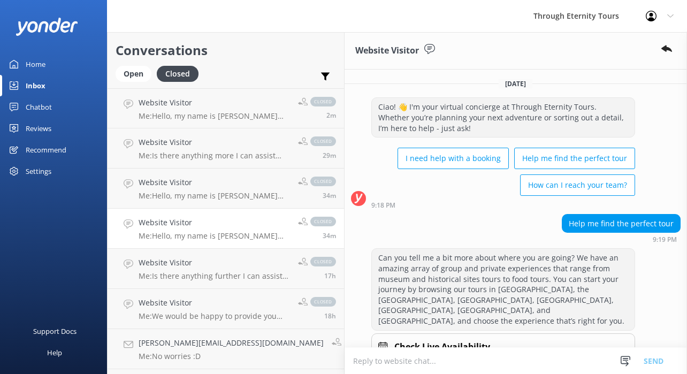
scroll to position [145, 0]
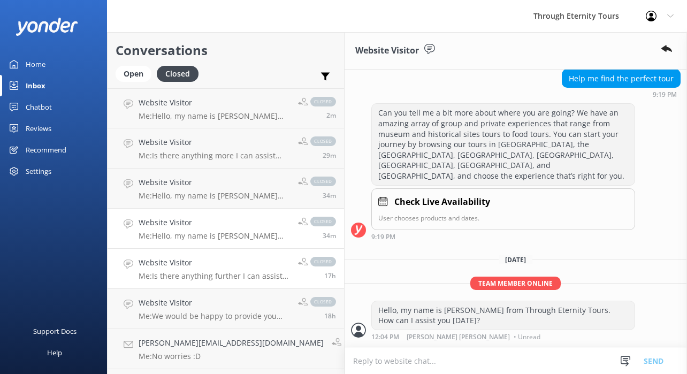
click at [197, 265] on h4 "Website Visitor" at bounding box center [214, 263] width 151 height 12
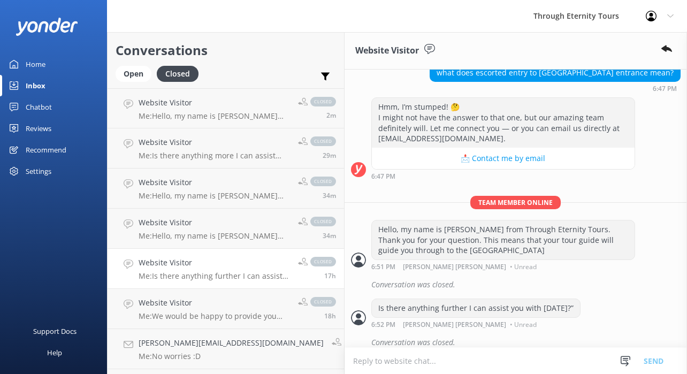
scroll to position [159, 0]
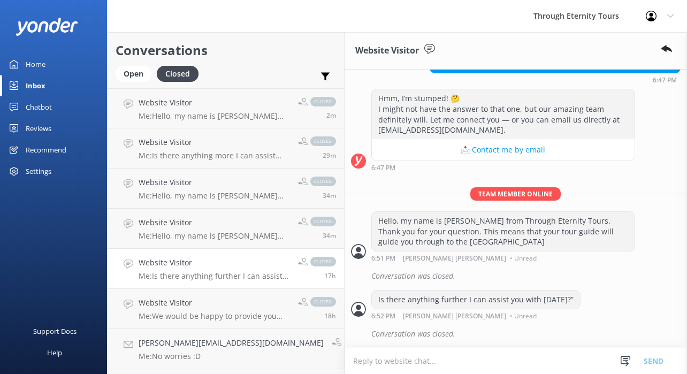
click at [463, 299] on div "Is there anything further I can assist you with [DATE]?”" at bounding box center [476, 300] width 208 height 18
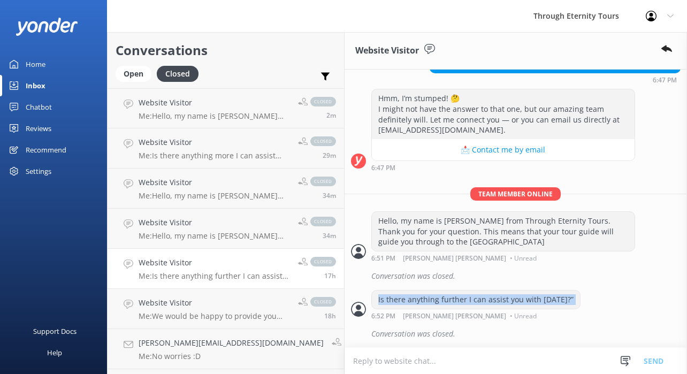
click at [463, 299] on div "Is there anything further I can assist you with [DATE]?”" at bounding box center [476, 300] width 208 height 18
copy div "Is there anything further I can assist you with [DATE]?”"
click at [138, 80] on div "Open" at bounding box center [134, 74] width 36 height 16
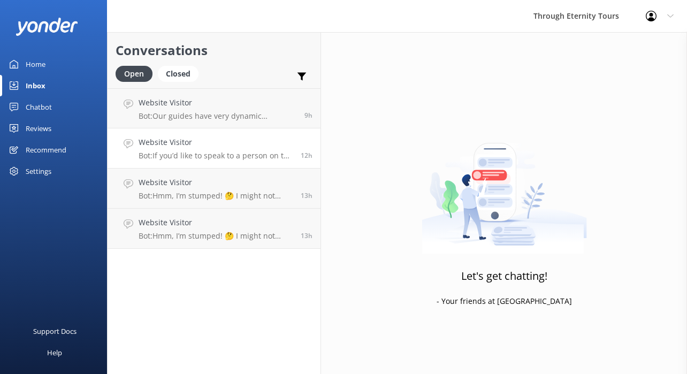
click at [216, 156] on p "Bot: If you’d like to speak to a person on the Through Eternity Tours team, ple…" at bounding box center [216, 156] width 154 height 10
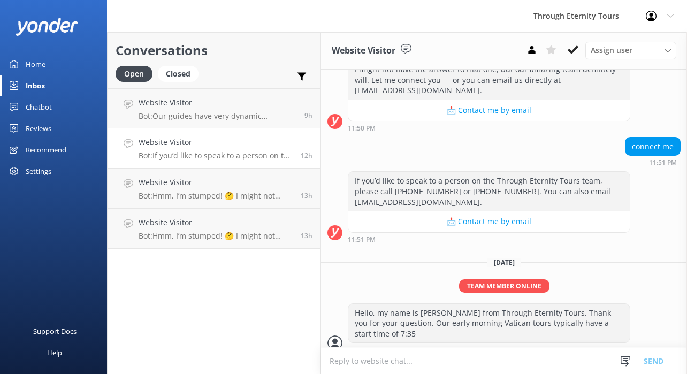
scroll to position [200, 0]
click at [448, 360] on textarea at bounding box center [504, 361] width 366 height 26
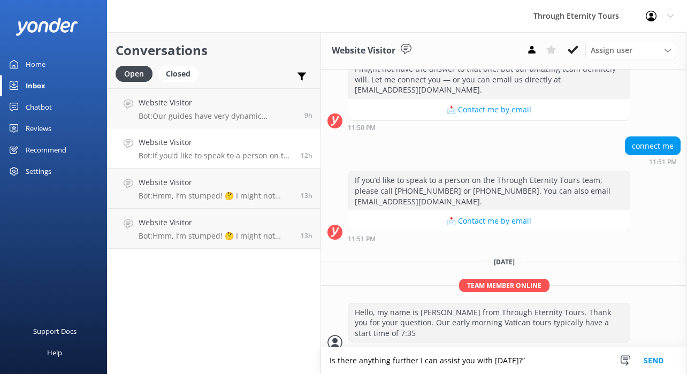
scroll to position [200, 0]
click at [553, 360] on textarea "Is there anything further I can assist you with [DATE]?”" at bounding box center [504, 360] width 366 height 27
type textarea "Is there anything further I can assist you with [DATE]?"
click at [661, 362] on button "Send" at bounding box center [653, 360] width 40 height 27
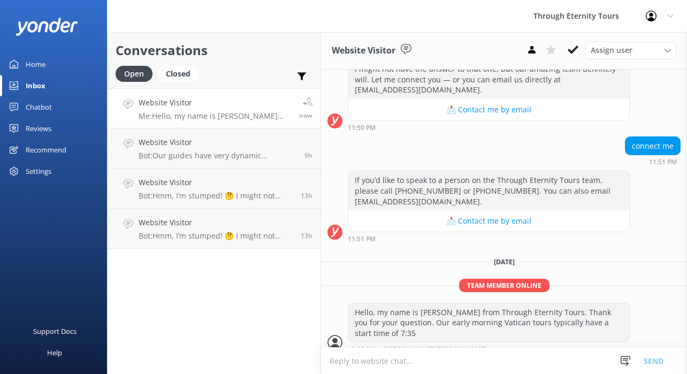
scroll to position [234, 0]
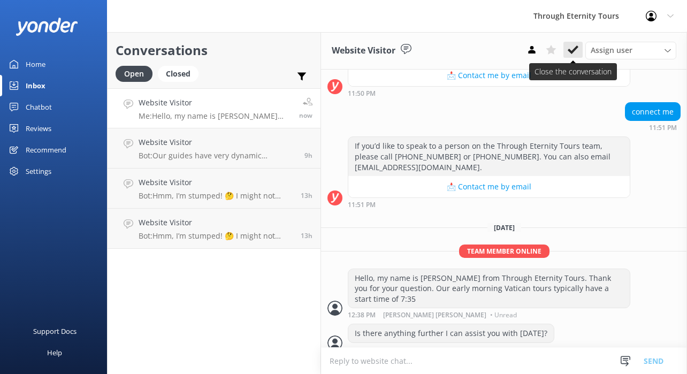
click at [582, 50] on button at bounding box center [572, 50] width 19 height 16
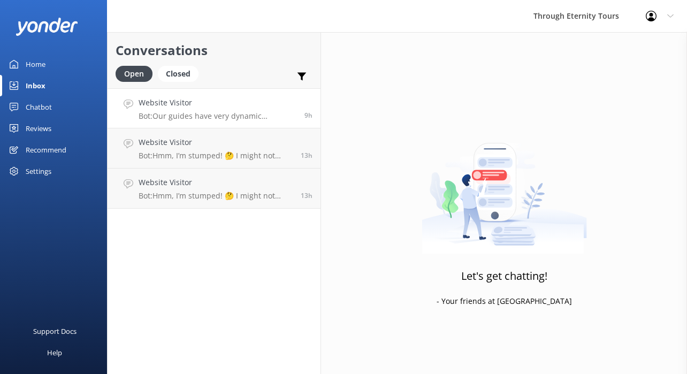
click at [218, 118] on p "Bot: Our guides have very dynamic schedules, and sometimes those schedules are …" at bounding box center [218, 116] width 158 height 10
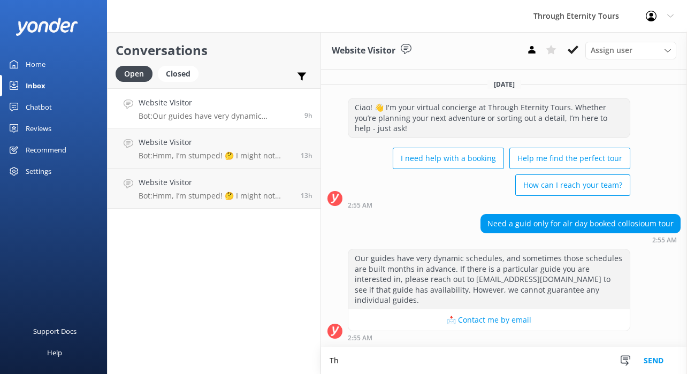
type textarea "T"
type textarea "Is there anything further I can assist you with [DATE]?”"
click at [176, 71] on div "Closed" at bounding box center [178, 74] width 41 height 16
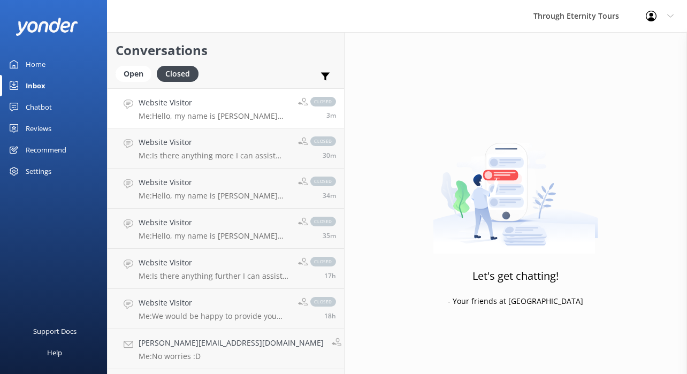
click at [192, 122] on link "Website Visitor Me: Hello, my name is [PERSON_NAME] from Through Eternity Tours…" at bounding box center [226, 108] width 236 height 40
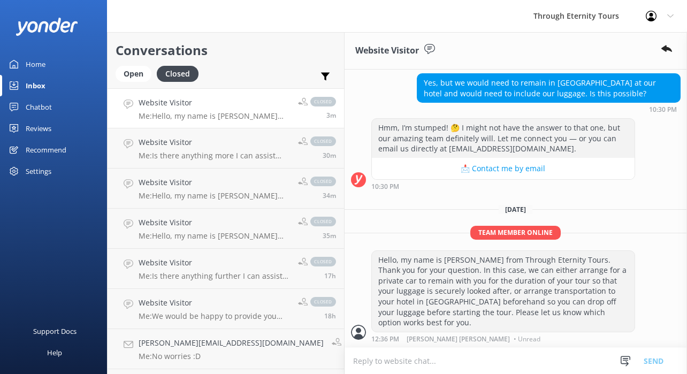
scroll to position [285, 0]
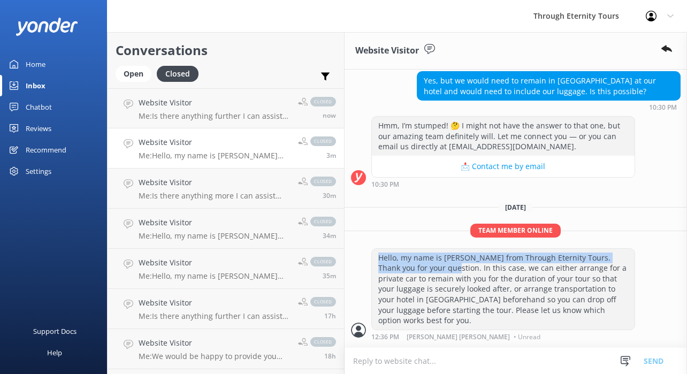
drag, startPoint x: 354, startPoint y: 245, endPoint x: 387, endPoint y: 256, distance: 34.9
click at [387, 256] on div "Hello, my name is [PERSON_NAME] from Through Eternity Tours. Thank you for your…" at bounding box center [503, 289] width 263 height 81
copy div "Hello, my name is [PERSON_NAME] from Through Eternity Tours. Thank you for your…"
click at [129, 75] on div "Open" at bounding box center [134, 74] width 36 height 16
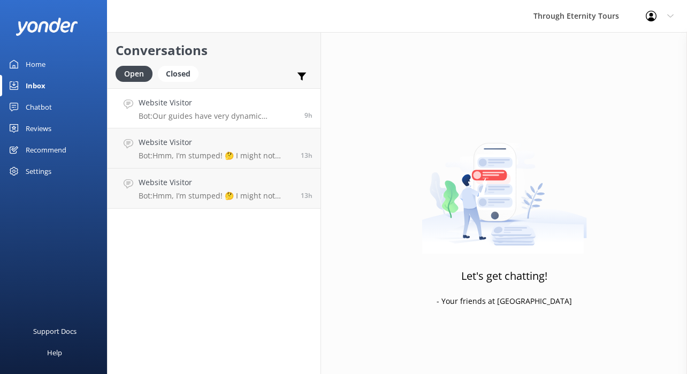
click at [200, 125] on link "Website Visitor Bot: Our guides have very dynamic schedules, and sometimes thos…" at bounding box center [214, 108] width 213 height 40
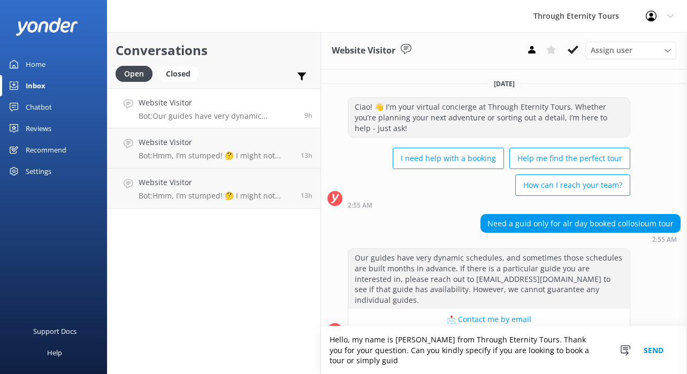
scroll to position [9, 0]
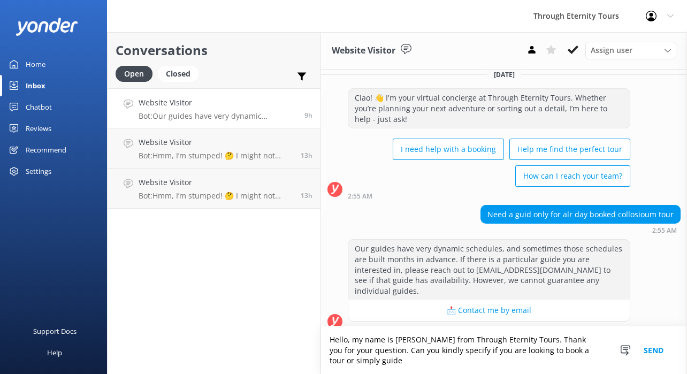
drag, startPoint x: 367, startPoint y: 359, endPoint x: 364, endPoint y: 352, distance: 7.8
click at [364, 352] on textarea "Hello, my name is [PERSON_NAME] from Through Eternity Tours. Thank you for your…" at bounding box center [504, 350] width 366 height 48
paste textarea "ould you kindly specify whether you are looking to book a tour or only a guide?…"
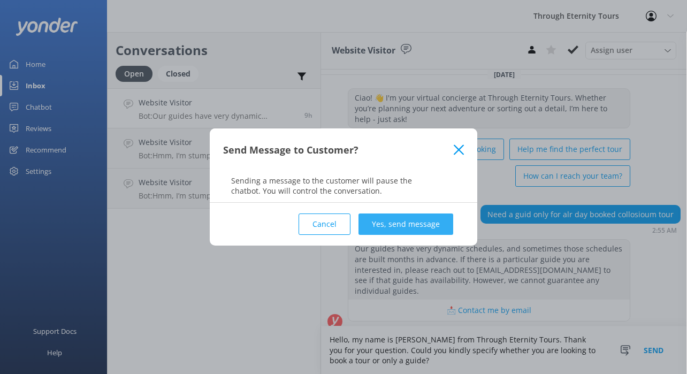
type textarea "Hello, my name is [PERSON_NAME] from Through Eternity Tours. Thank you for your…"
click at [419, 228] on button "Yes, send message" at bounding box center [405, 223] width 95 height 21
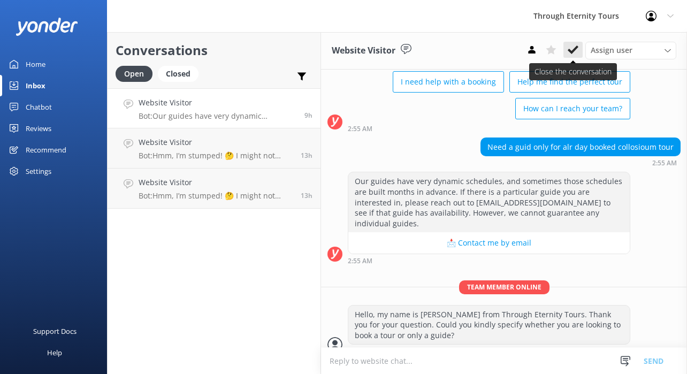
scroll to position [78, 0]
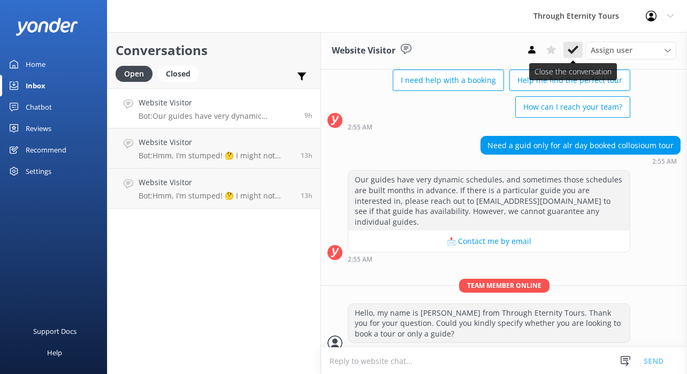
click at [571, 53] on use at bounding box center [573, 49] width 11 height 9
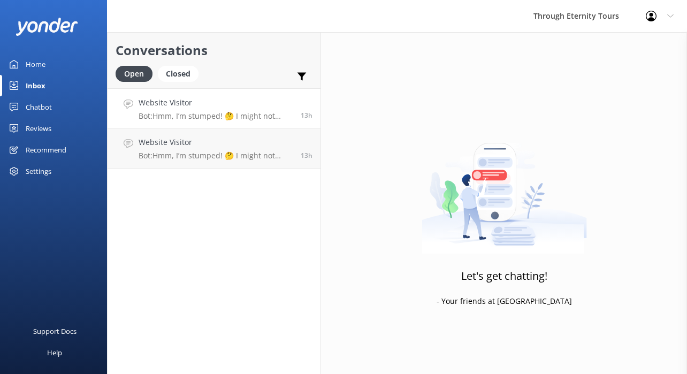
click at [242, 121] on link "Website Visitor Bot: Hmm, I’m stumped! 🤔 I might not have the answer to that on…" at bounding box center [214, 108] width 213 height 40
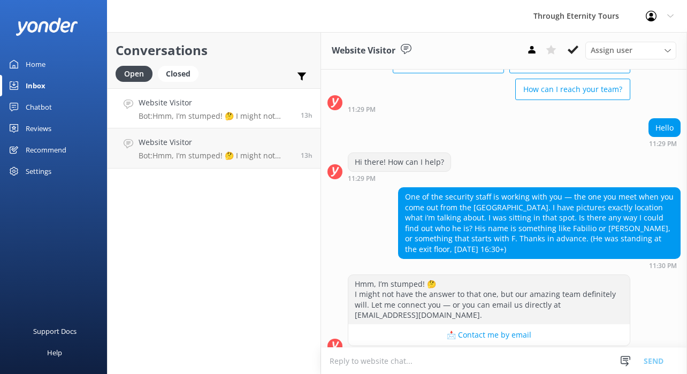
scroll to position [99, 0]
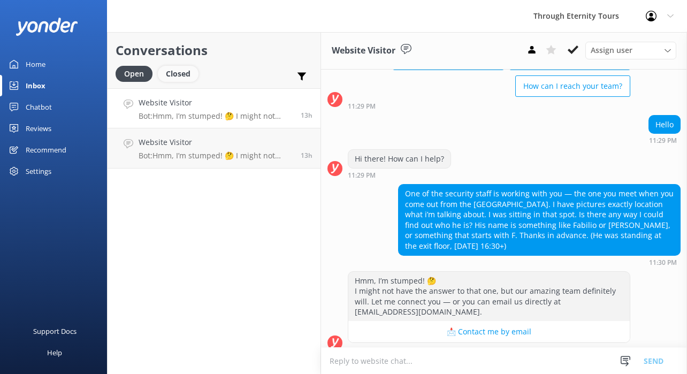
click at [175, 77] on div "Closed" at bounding box center [178, 74] width 41 height 16
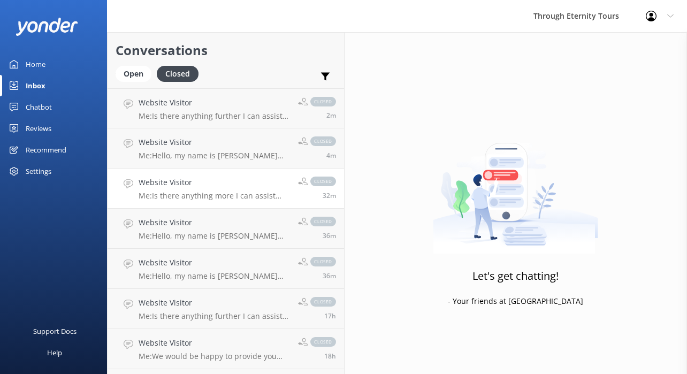
click at [202, 197] on p "Me: Is there anything more I can assist with you [DATE]?" at bounding box center [214, 196] width 151 height 10
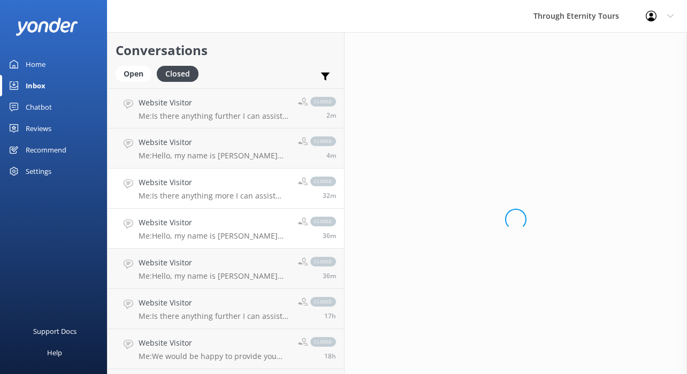
click at [201, 229] on div "Website Visitor Me: Hello, my name is [PERSON_NAME] from Through Eternity Tours…" at bounding box center [214, 229] width 151 height 24
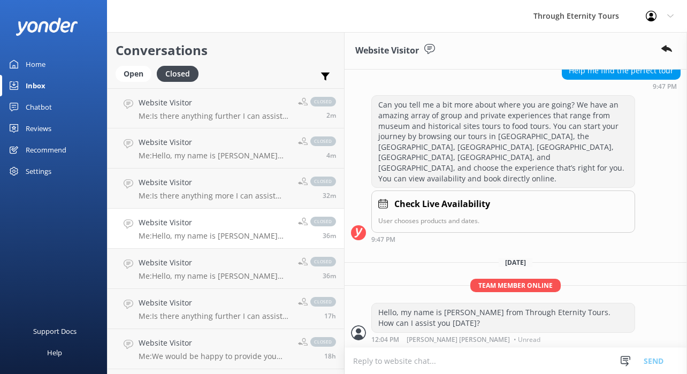
scroll to position [156, 0]
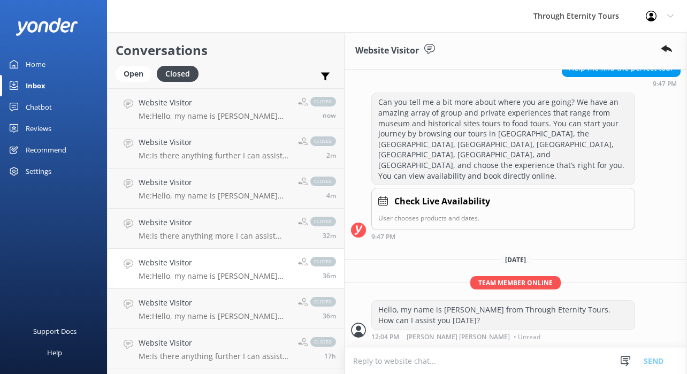
click at [372, 301] on div "Hello, my name is [PERSON_NAME] from Through Eternity Tours. How can I assist y…" at bounding box center [503, 315] width 263 height 28
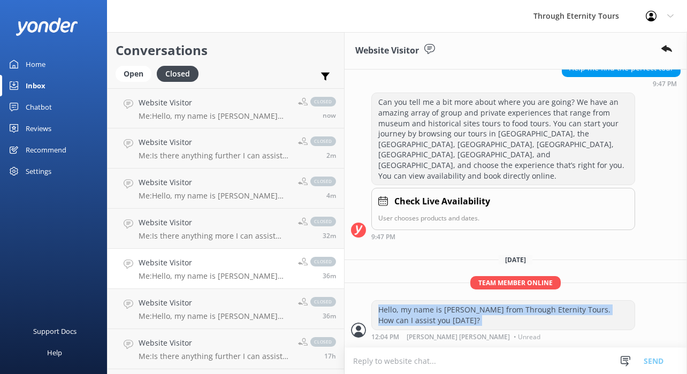
click at [372, 301] on div "Hello, my name is [PERSON_NAME] from Through Eternity Tours. How can I assist y…" at bounding box center [503, 315] width 263 height 28
copy div "Hello, my name is [PERSON_NAME] from Through Eternity Tours. How can I assist y…"
click at [131, 69] on div "Open" at bounding box center [134, 74] width 36 height 16
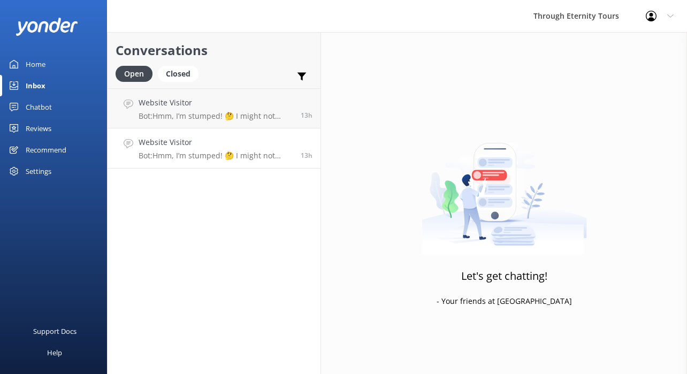
click at [211, 150] on div "Website Visitor Bot: Hmm, I’m stumped! 🤔 I might not have the answer to that on…" at bounding box center [216, 148] width 154 height 24
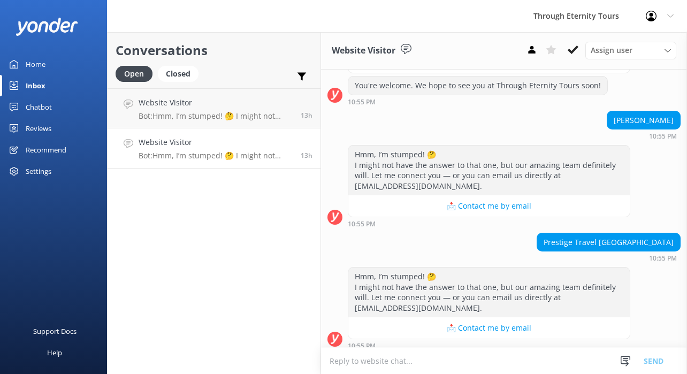
scroll to position [307, 0]
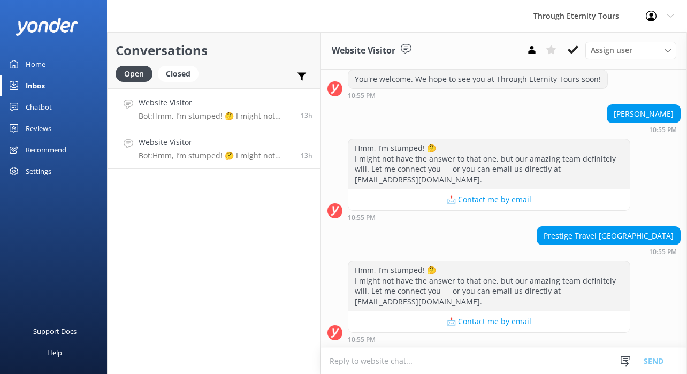
click at [251, 102] on h4 "Website Visitor" at bounding box center [216, 103] width 154 height 12
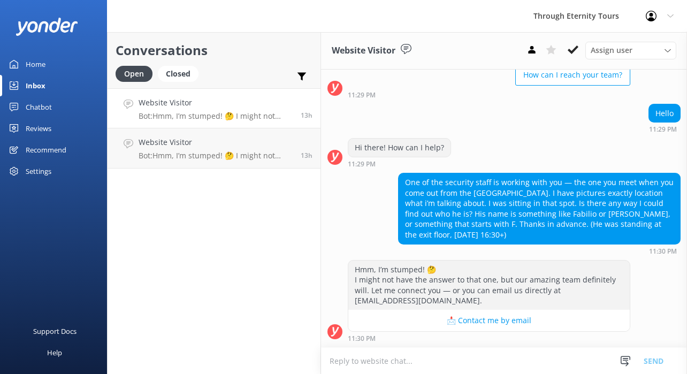
scroll to position [99, 0]
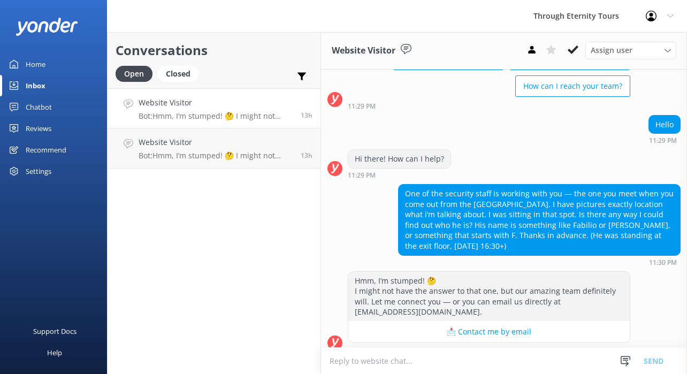
click at [478, 363] on textarea at bounding box center [504, 361] width 366 height 26
paste textarea "Hello, my name is [PERSON_NAME] from Through Eternity Tours. How can I assist y…"
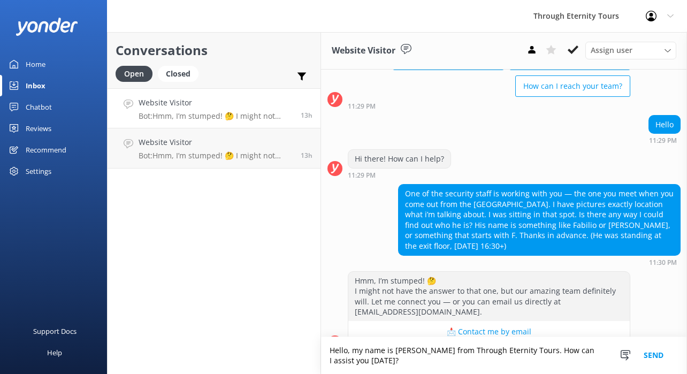
scroll to position [110, 0]
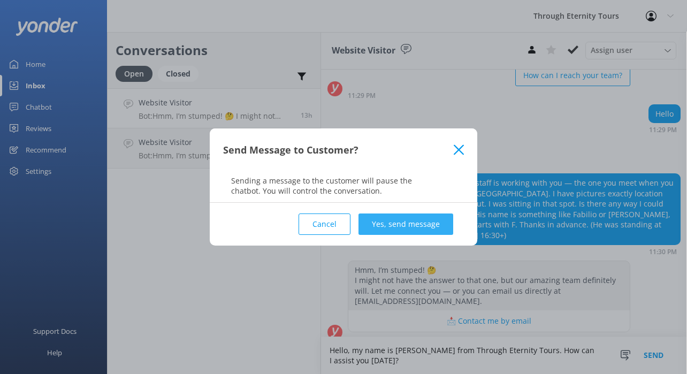
type textarea "Hello, my name is [PERSON_NAME] from Through Eternity Tours. How can I assist y…"
click at [403, 216] on button "Yes, send message" at bounding box center [405, 223] width 95 height 21
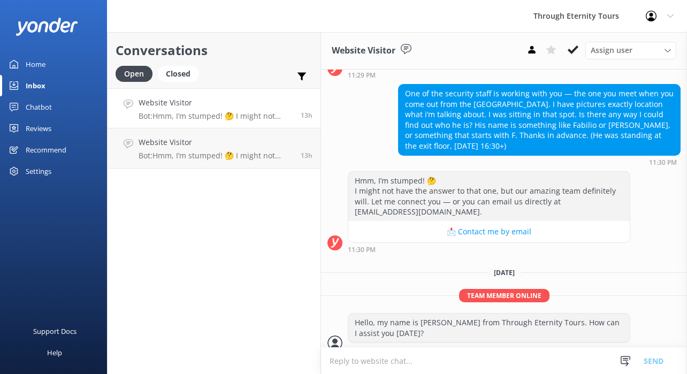
scroll to position [0, 0]
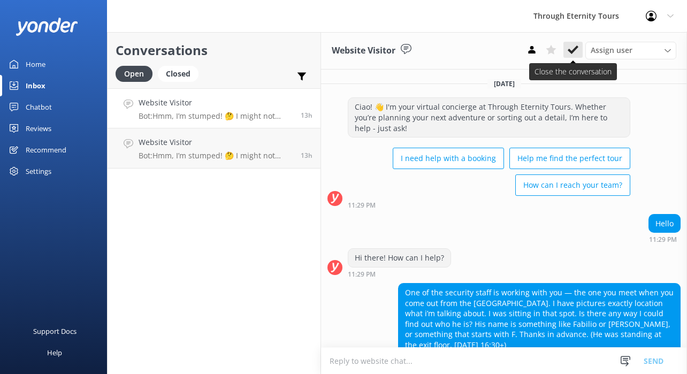
click at [571, 54] on use at bounding box center [573, 49] width 11 height 9
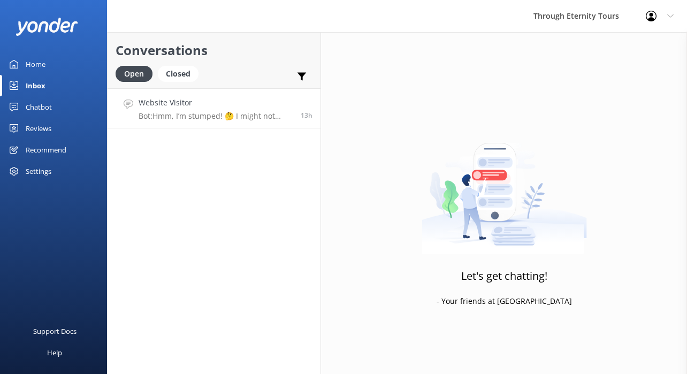
click at [251, 115] on p "Bot: Hmm, I’m stumped! 🤔 I might not have the answer to that one, but our amazi…" at bounding box center [216, 116] width 154 height 10
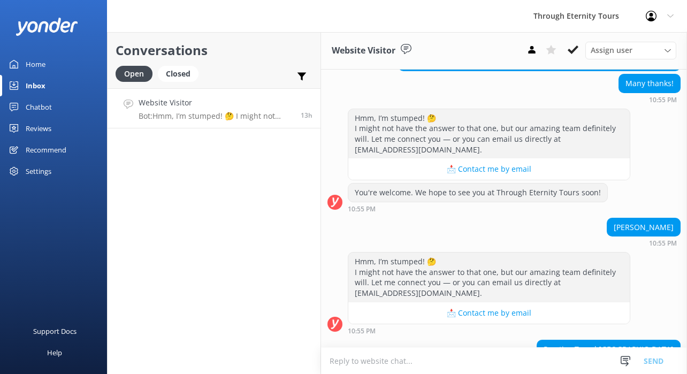
scroll to position [200, 0]
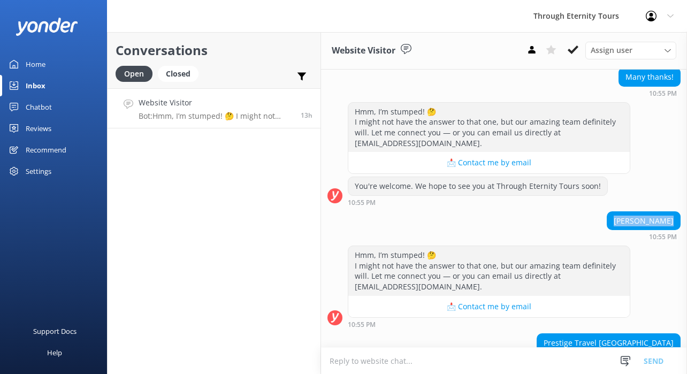
drag, startPoint x: 674, startPoint y: 221, endPoint x: 621, endPoint y: 221, distance: 53.5
click at [621, 221] on div "[PERSON_NAME]" at bounding box center [643, 221] width 73 height 18
copy div "[PERSON_NAME]"
click at [468, 48] on div "Website Visitor Assign user [PERSON_NAME] [PERSON_NAME] [PERSON_NAME] Athina Ko…" at bounding box center [504, 50] width 366 height 37
click at [469, 21] on div "Through Eternity Tours Profile Settings Logout" at bounding box center [343, 16] width 687 height 32
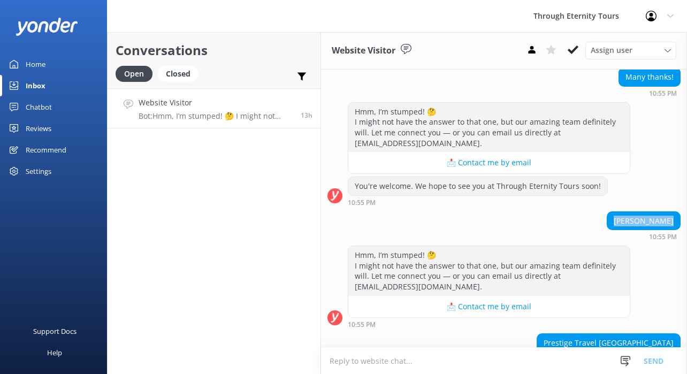
drag, startPoint x: 627, startPoint y: 222, endPoint x: 677, endPoint y: 220, distance: 50.3
click at [677, 220] on div "[PERSON_NAME]" at bounding box center [643, 221] width 73 height 18
copy div "[PERSON_NAME]"
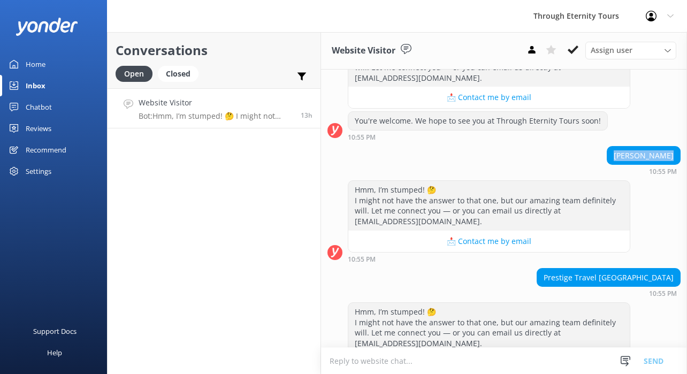
scroll to position [263, 0]
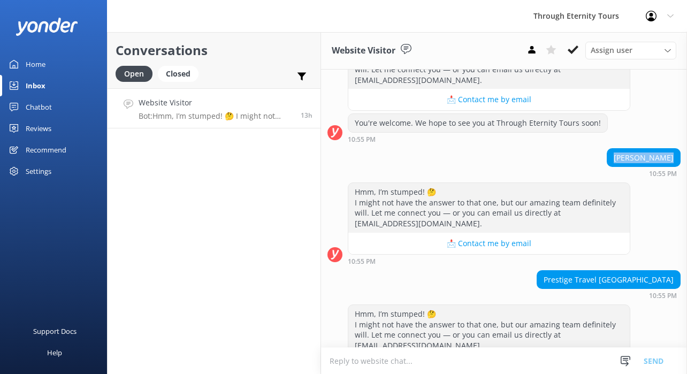
drag, startPoint x: 546, startPoint y: 280, endPoint x: 677, endPoint y: 276, distance: 131.2
click at [677, 276] on div "Prestige Travel [GEOGRAPHIC_DATA]" at bounding box center [608, 280] width 143 height 18
copy div "Prestige Travel [GEOGRAPHIC_DATA]"
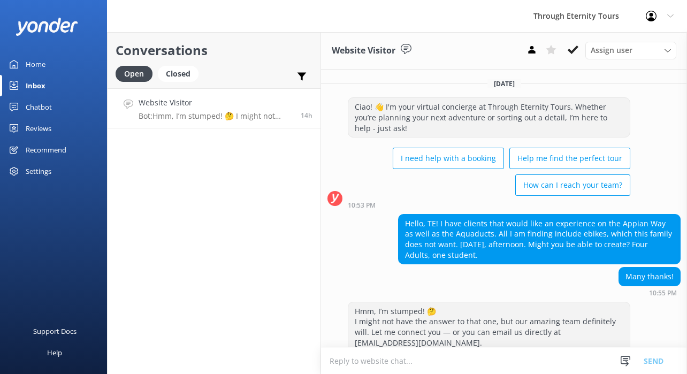
click at [216, 130] on div "Conversations Open Closed Important Assigned to me Unassigned Website Visitor B…" at bounding box center [214, 203] width 214 height 342
click at [213, 115] on p "Bot: Hmm, I’m stumped! 🤔 I might not have the answer to that one, but our amazi…" at bounding box center [216, 116] width 154 height 10
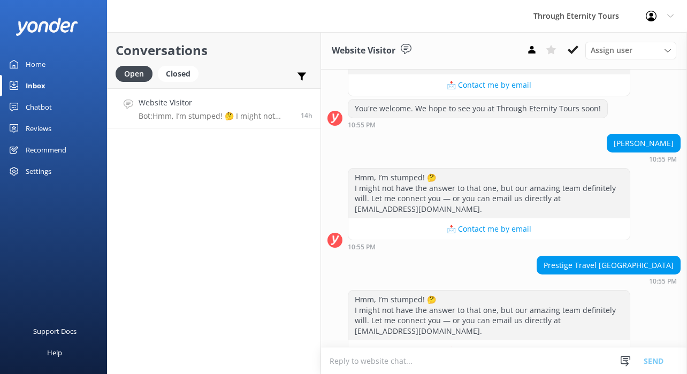
scroll to position [307, 0]
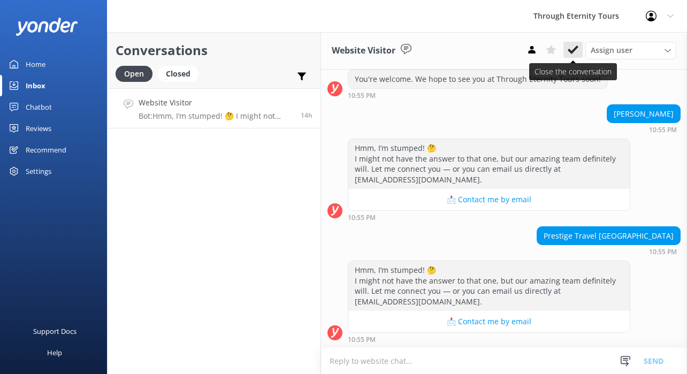
click at [580, 48] on button at bounding box center [572, 50] width 19 height 16
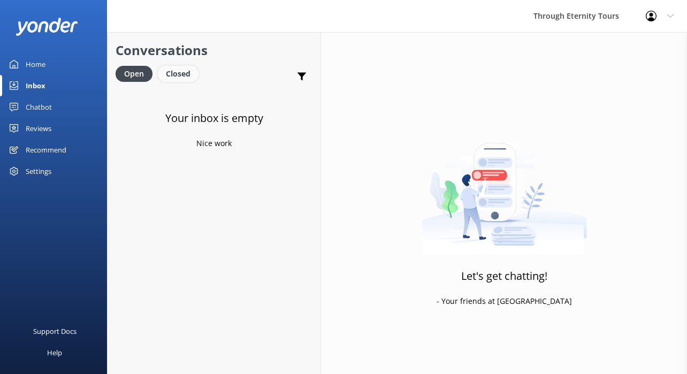
click at [182, 75] on div "Closed" at bounding box center [178, 74] width 41 height 16
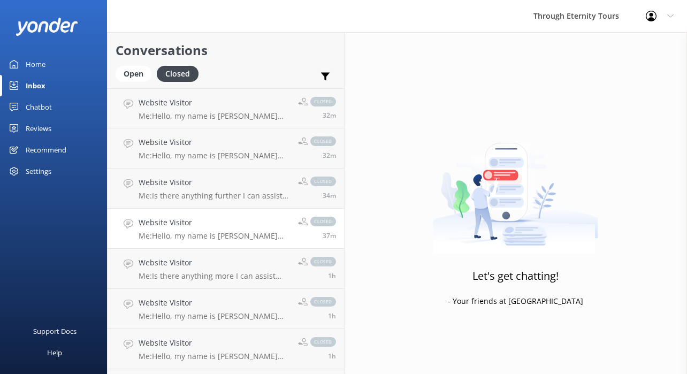
click at [175, 231] on p "Me: Hello, my name is [PERSON_NAME] from Through Eternity Tours. Thank you for …" at bounding box center [214, 236] width 151 height 10
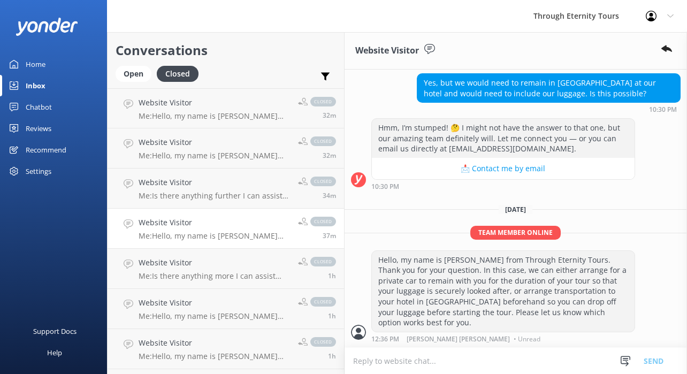
scroll to position [285, 0]
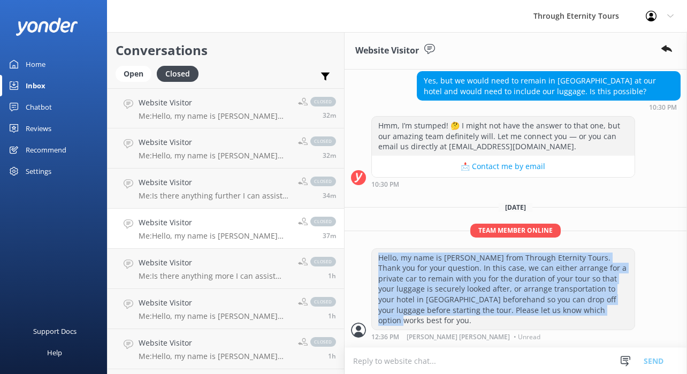
drag, startPoint x: 453, startPoint y: 297, endPoint x: 338, endPoint y: 238, distance: 129.2
click at [345, 248] on div "Hello, my name is [PERSON_NAME] from Through Eternity Tours. Thank you for your…" at bounding box center [516, 294] width 342 height 92
copy div "Hello, my name is [PERSON_NAME] from Through Eternity Tours. Thank you for your…"
click at [204, 112] on p "Me: Hello, my name is [PERSON_NAME] from Through Eternity Tours. How can I assi…" at bounding box center [214, 116] width 151 height 10
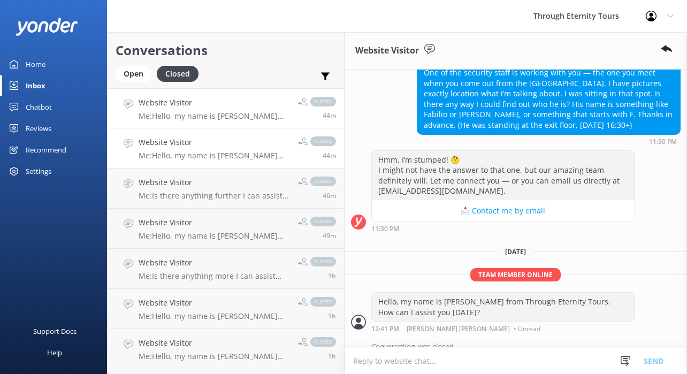
scroll to position [222, 0]
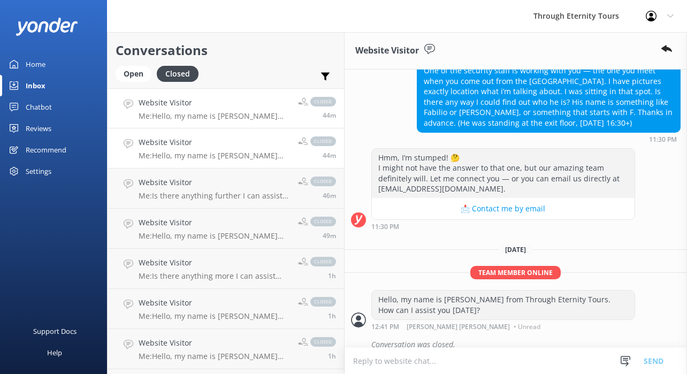
click at [201, 146] on h4 "Website Visitor" at bounding box center [214, 142] width 151 height 12
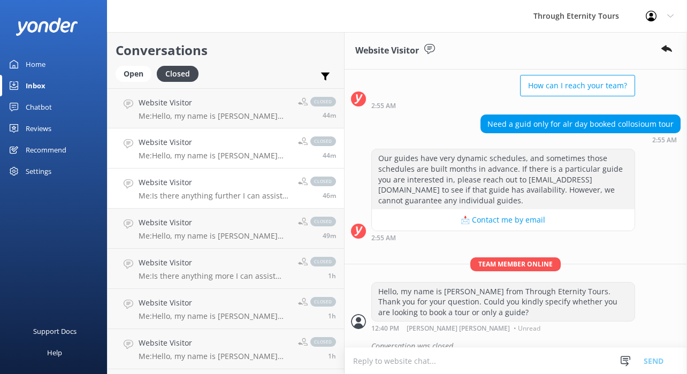
scroll to position [102, 0]
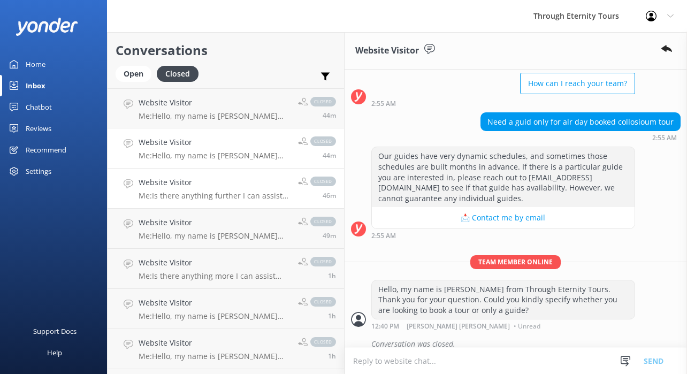
click at [194, 177] on h4 "Website Visitor" at bounding box center [214, 183] width 151 height 12
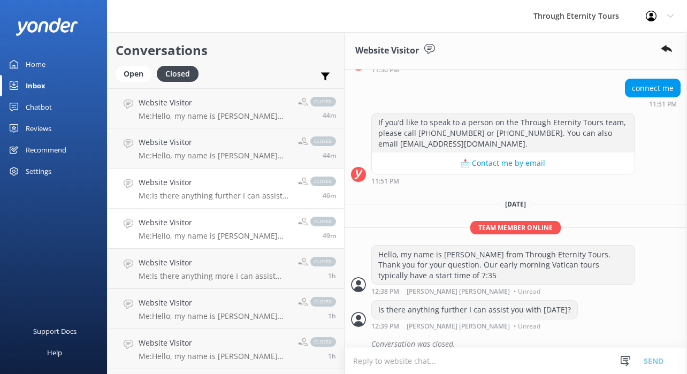
click at [186, 224] on h4 "Website Visitor" at bounding box center [214, 223] width 151 height 12
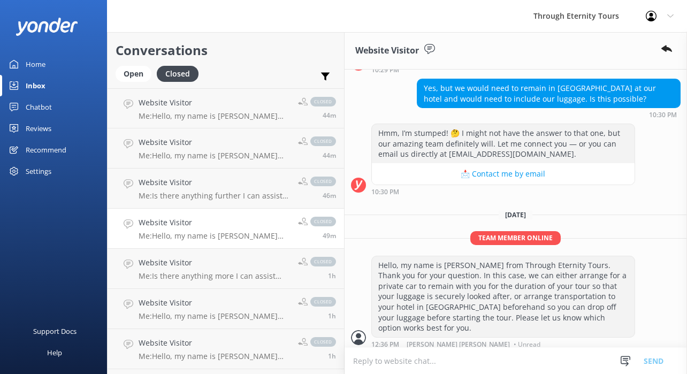
scroll to position [285, 0]
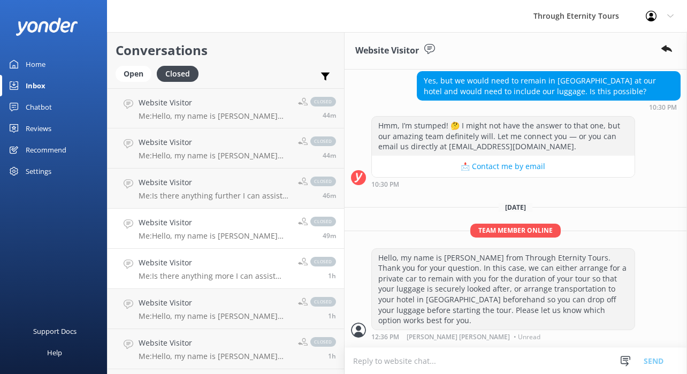
click at [234, 264] on h4 "Website Visitor" at bounding box center [214, 263] width 151 height 12
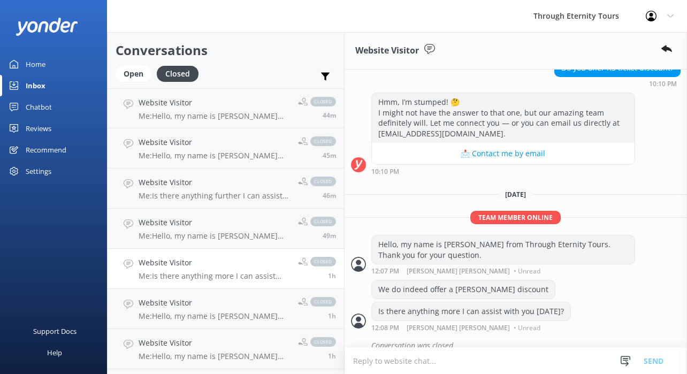
scroll to position [390, 0]
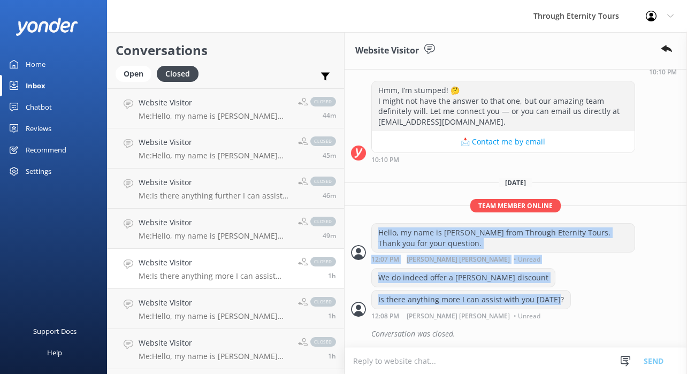
drag, startPoint x: 532, startPoint y: 299, endPoint x: 354, endPoint y: 234, distance: 189.6
click at [354, 234] on div "[DATE] Ciao! 👋 I'm your virtual concierge at Through Eternity Tours. Whether yo…" at bounding box center [516, 14] width 342 height 668
copy div "Hello, my name is [PERSON_NAME] from Through Eternity Tours. Thank you for your…"
click at [136, 78] on div "Open" at bounding box center [134, 74] width 36 height 16
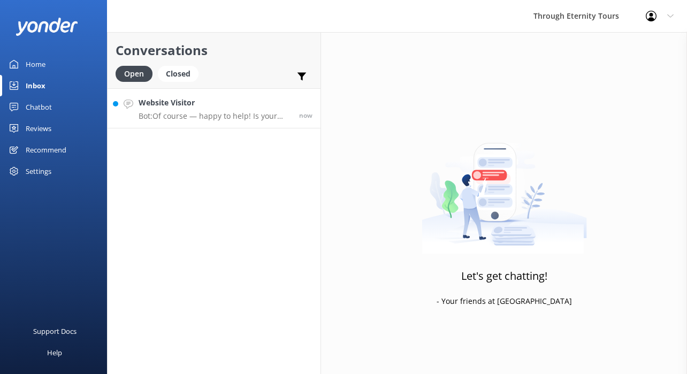
click at [204, 119] on p "Bot: Of course — happy to help! Is your issue related to: - 🔄 Changing or cance…" at bounding box center [215, 116] width 152 height 10
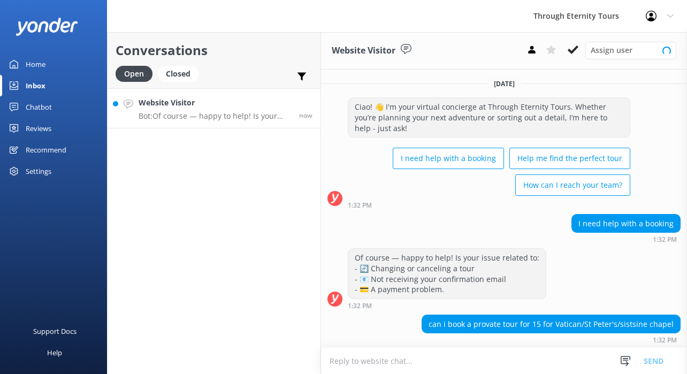
scroll to position [1, 0]
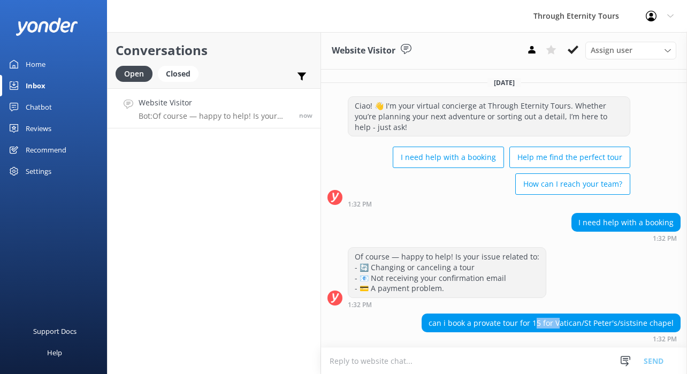
drag, startPoint x: 539, startPoint y: 323, endPoint x: 565, endPoint y: 323, distance: 26.2
click at [565, 323] on div "can i book a provate tour for 15 for Vatican/St Peter's/sistsine chapel" at bounding box center [551, 323] width 258 height 18
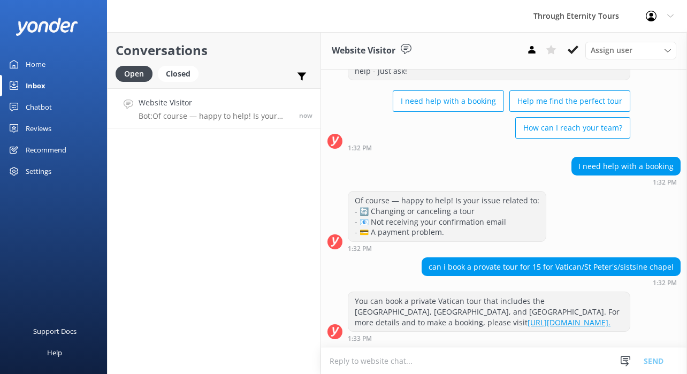
scroll to position [67, 0]
